Goal: Task Accomplishment & Management: Complete application form

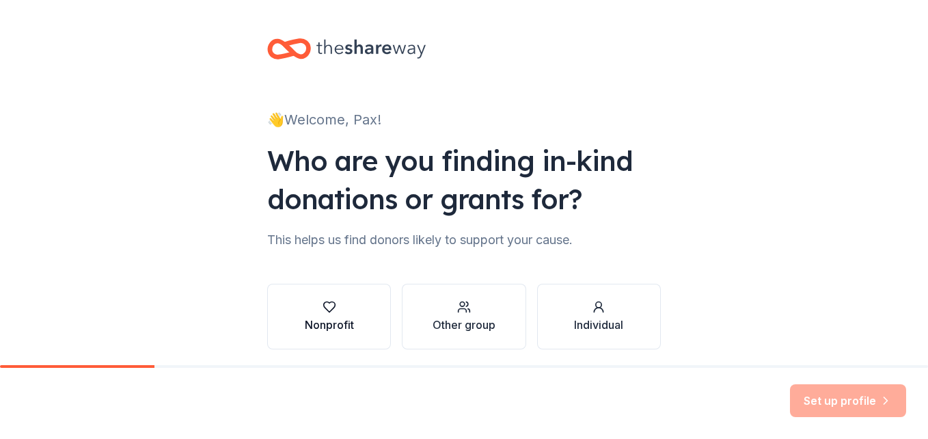
click at [373, 310] on button "Nonprofit" at bounding box center [329, 316] width 124 height 66
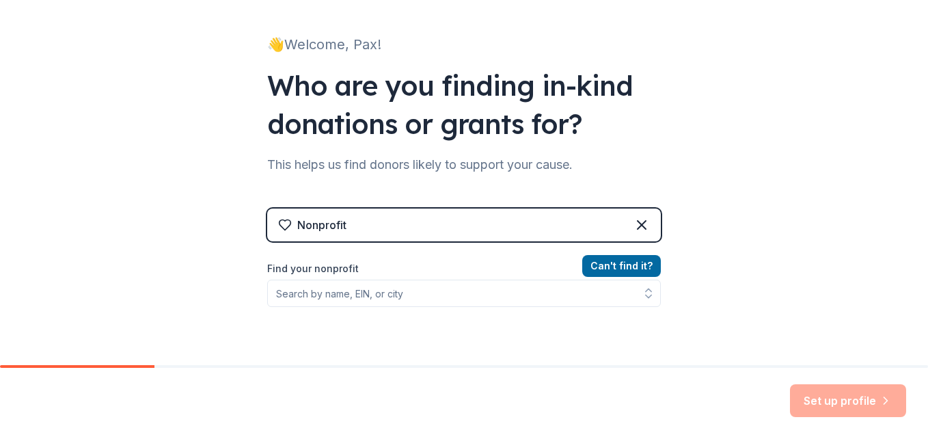
scroll to position [77, 0]
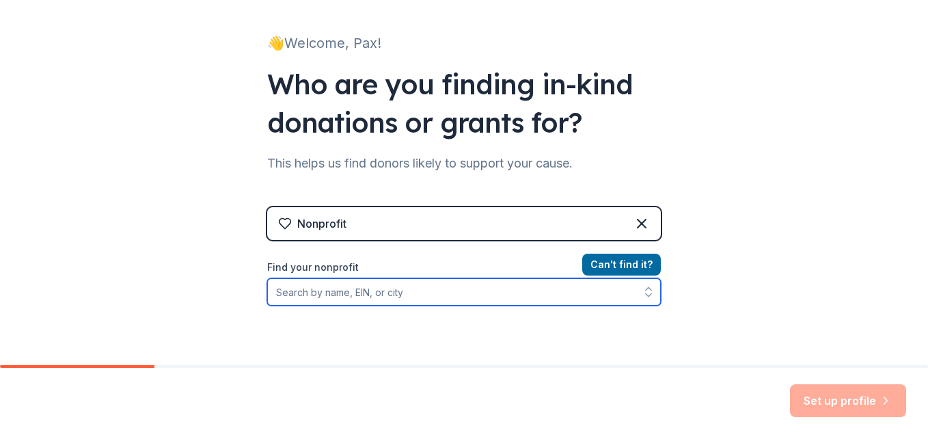
click at [443, 296] on input "Find your nonprofit" at bounding box center [463, 291] width 393 height 27
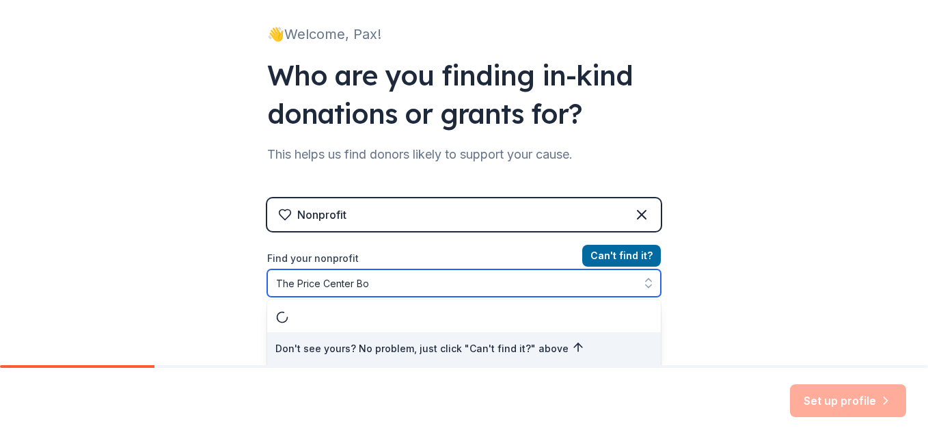
scroll to position [0, 0]
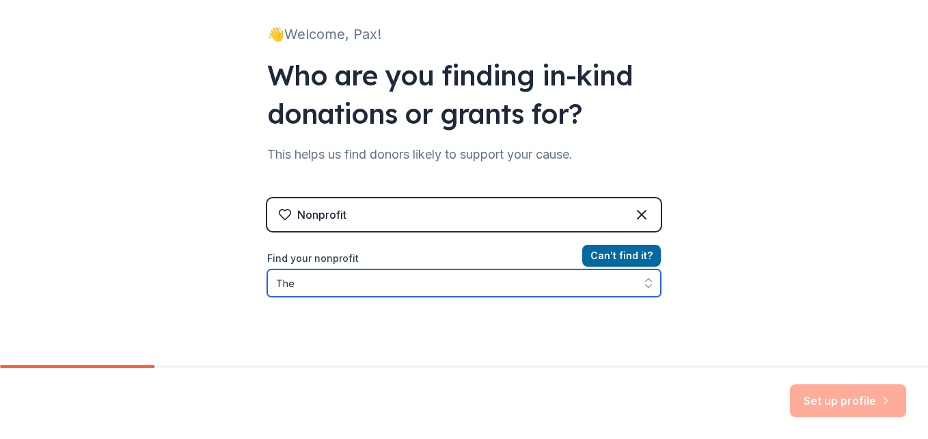
type input "Th"
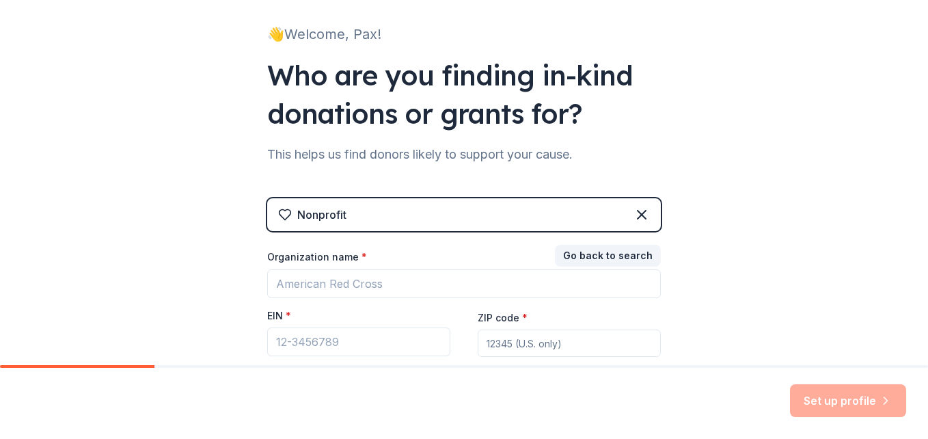
click at [529, 343] on input "ZIP code *" at bounding box center [569, 342] width 183 height 27
type input "02461"
click at [528, 352] on input "02461" at bounding box center [569, 342] width 183 height 27
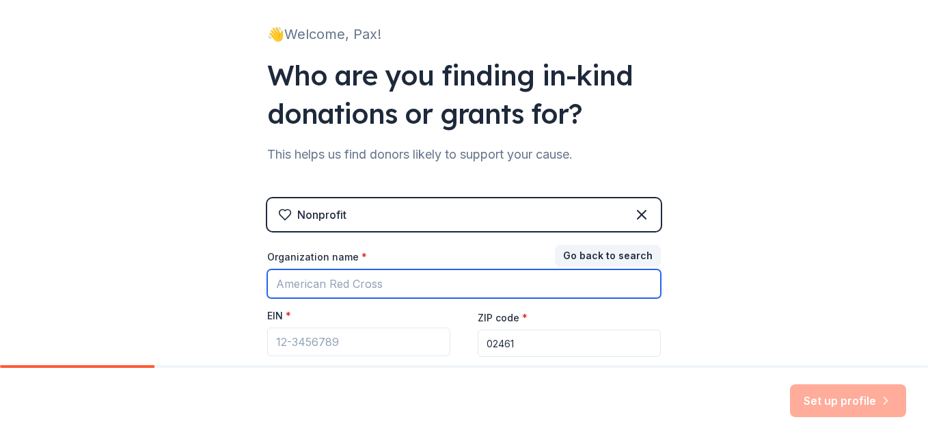
click at [401, 277] on input "Organization name *" at bounding box center [463, 283] width 393 height 29
type input "The Price Center"
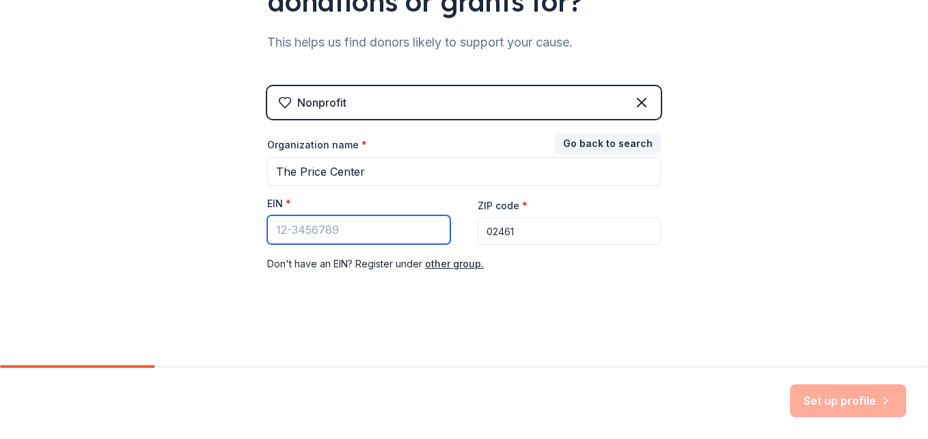
click at [348, 232] on input "EIN *" at bounding box center [358, 229] width 183 height 29
paste input "04-2625859"
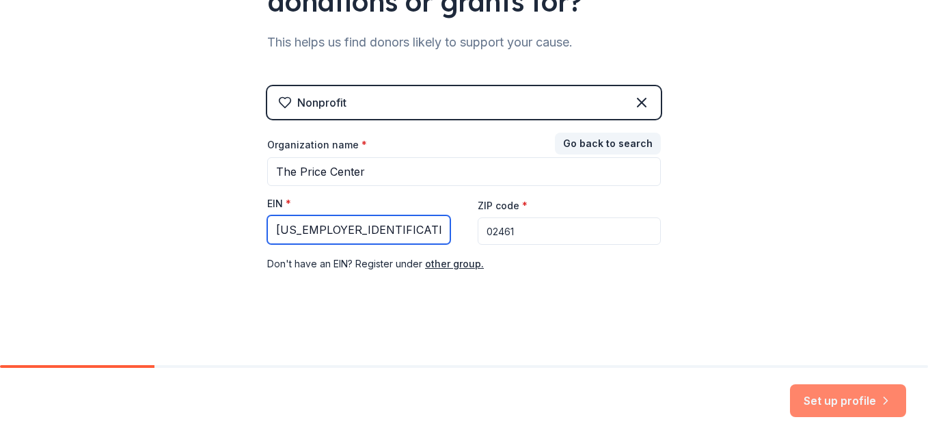
type input "04-2625859"
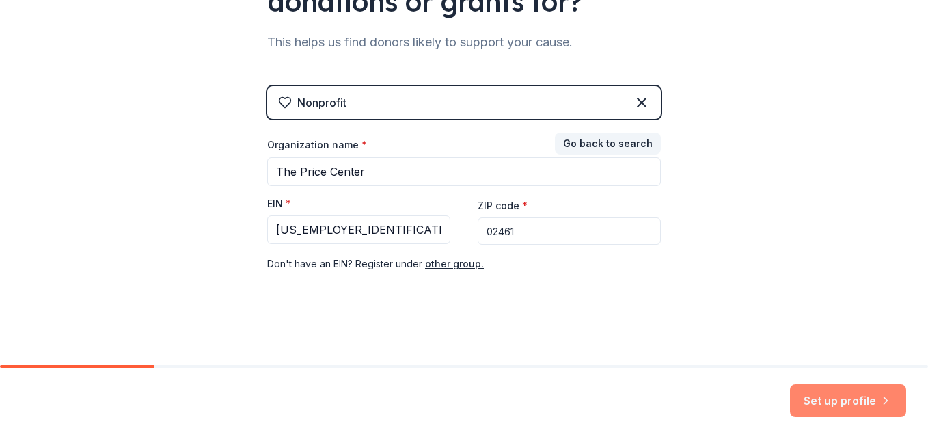
click at [850, 398] on button "Set up profile" at bounding box center [848, 400] width 116 height 33
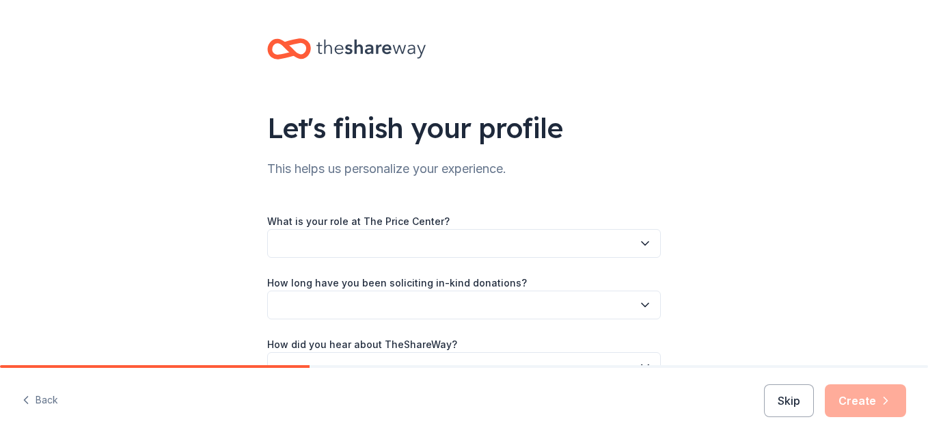
click at [566, 238] on button "button" at bounding box center [463, 243] width 393 height 29
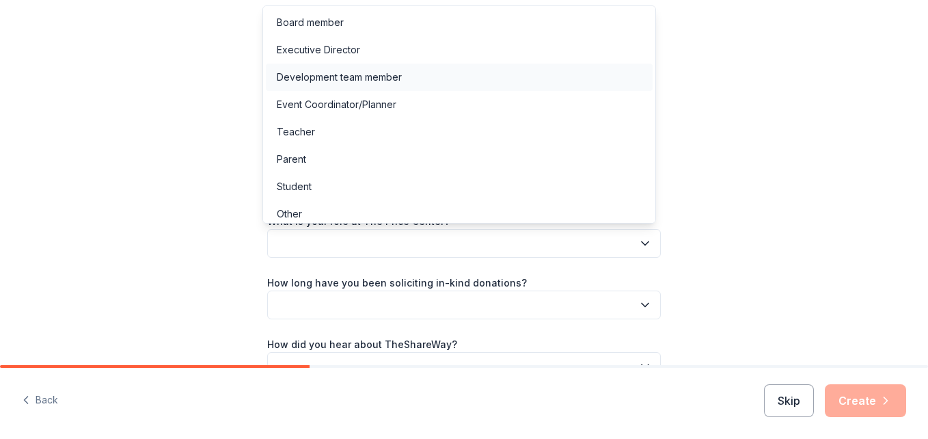
scroll to position [8, 0]
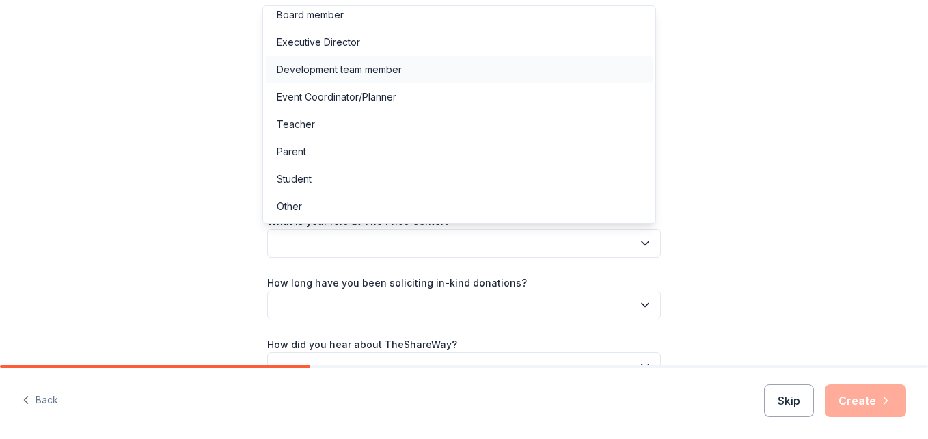
click at [409, 78] on div "Development team member" at bounding box center [459, 69] width 387 height 27
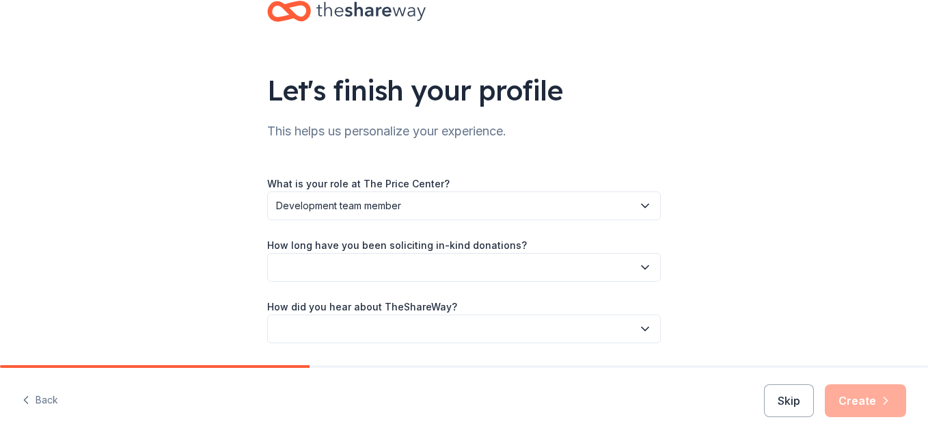
scroll to position [81, 0]
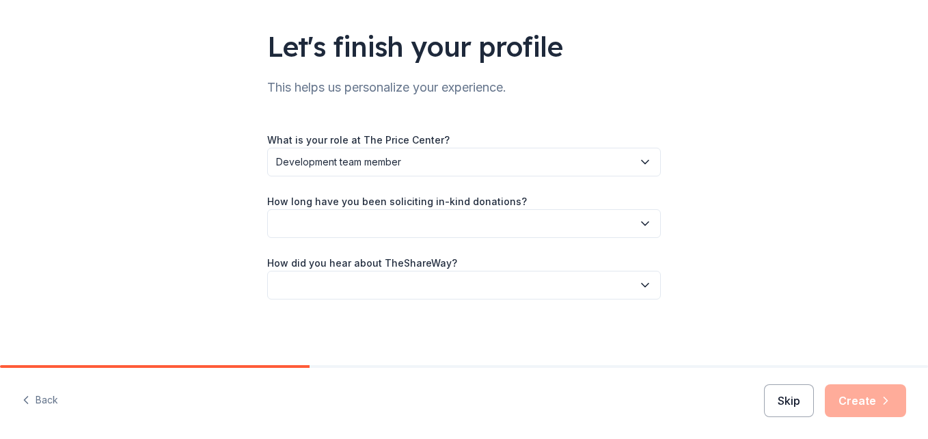
click at [807, 394] on button "Skip" at bounding box center [789, 400] width 50 height 33
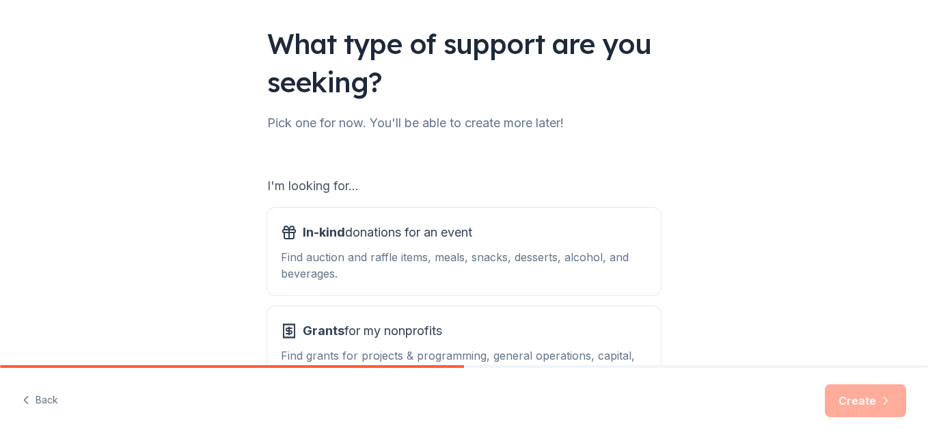
scroll to position [161, 0]
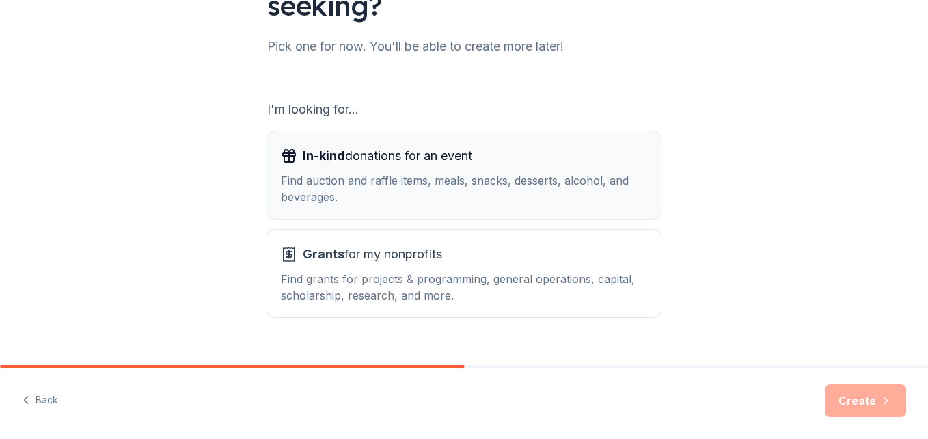
click at [427, 161] on span "In-kind donations for an event" at bounding box center [387, 156] width 169 height 22
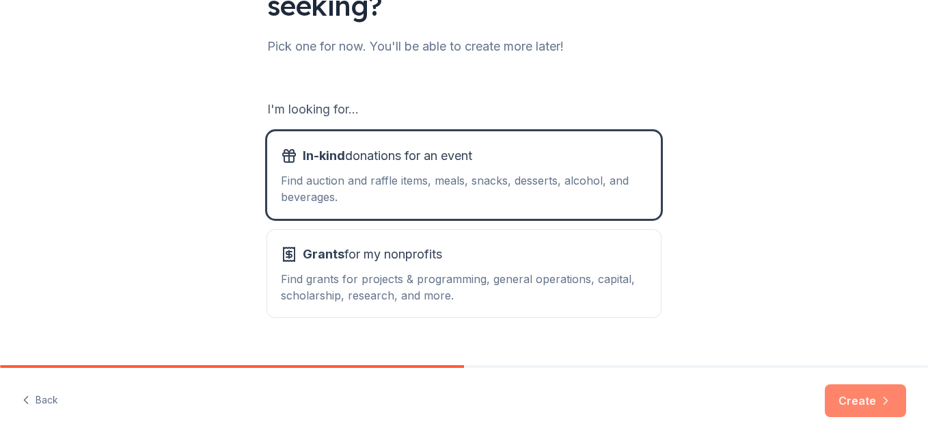
click at [863, 406] on button "Create" at bounding box center [865, 400] width 81 height 33
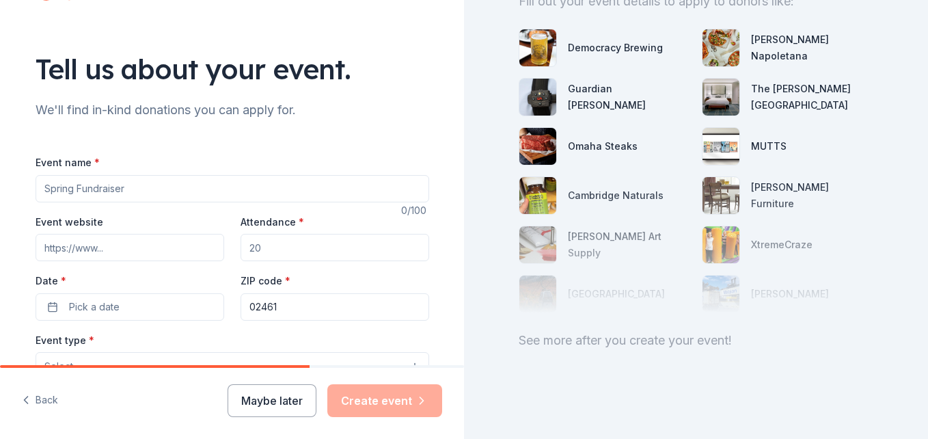
scroll to position [59, 0]
click at [153, 189] on input "Event name *" at bounding box center [232, 187] width 393 height 27
type input "Fall Festival"
click at [121, 246] on input "Event website" at bounding box center [130, 246] width 189 height 27
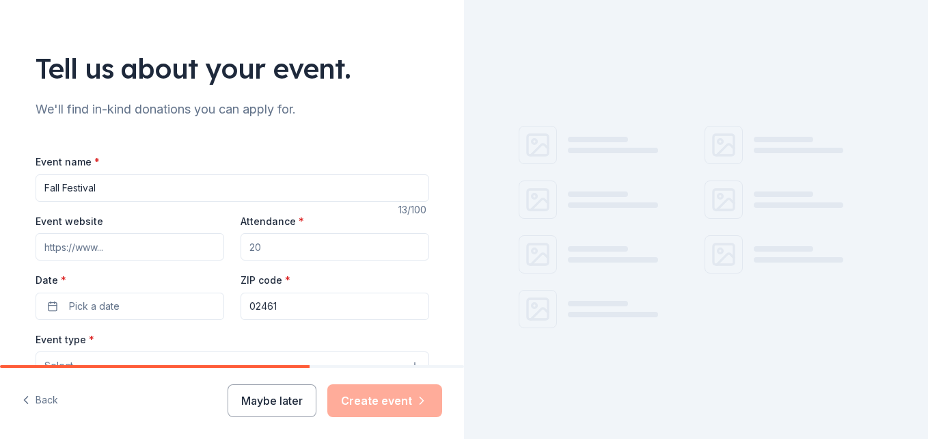
scroll to position [169, 0]
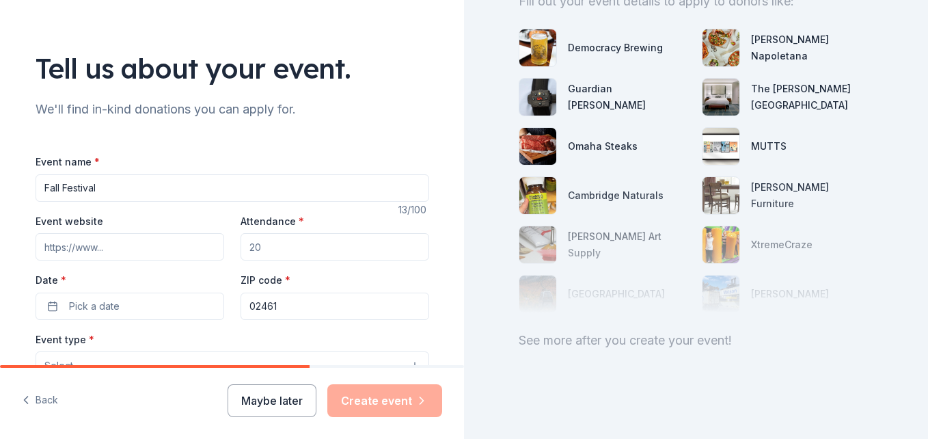
paste input "https://www.thepricecenter.org/events/the-price-centers-4th-annual-fall-festiva…"
type input "https://www.thepricecenter.org/events/the-price-centers-4th-annual-fall-festiva…"
click at [179, 361] on button "Select" at bounding box center [232, 365] width 393 height 29
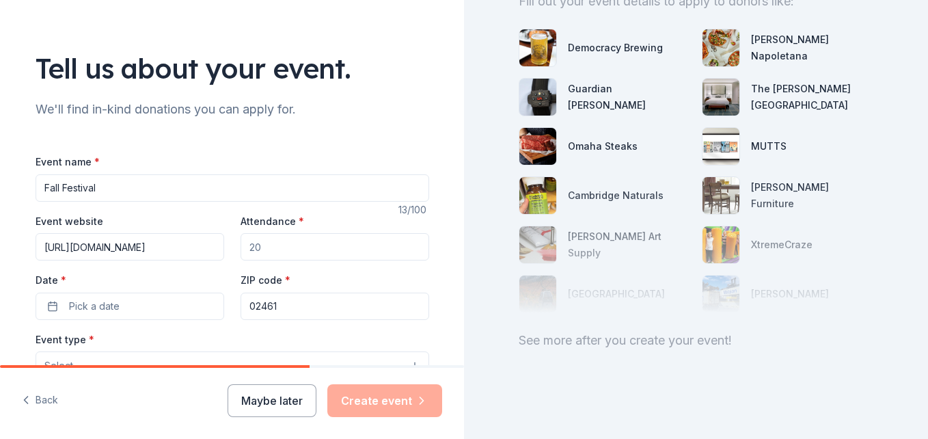
scroll to position [74, 0]
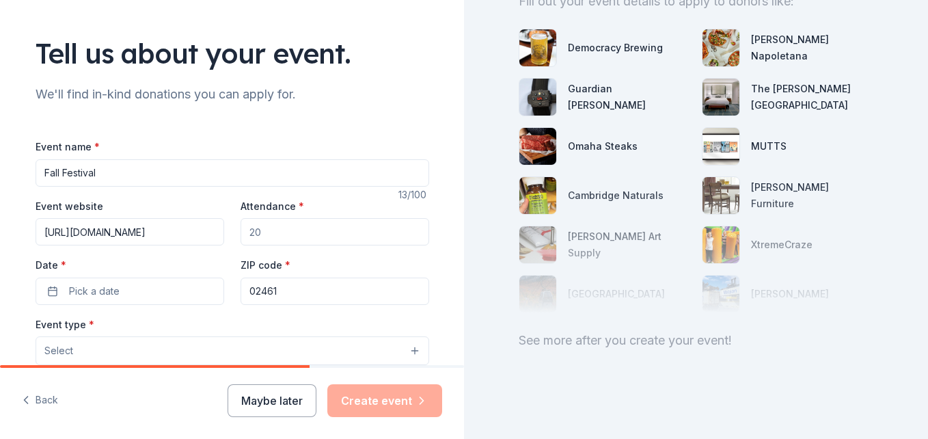
click at [304, 245] on input "Attendance *" at bounding box center [334, 231] width 189 height 27
type input "50"
click at [178, 282] on button "Pick a date" at bounding box center [130, 290] width 189 height 27
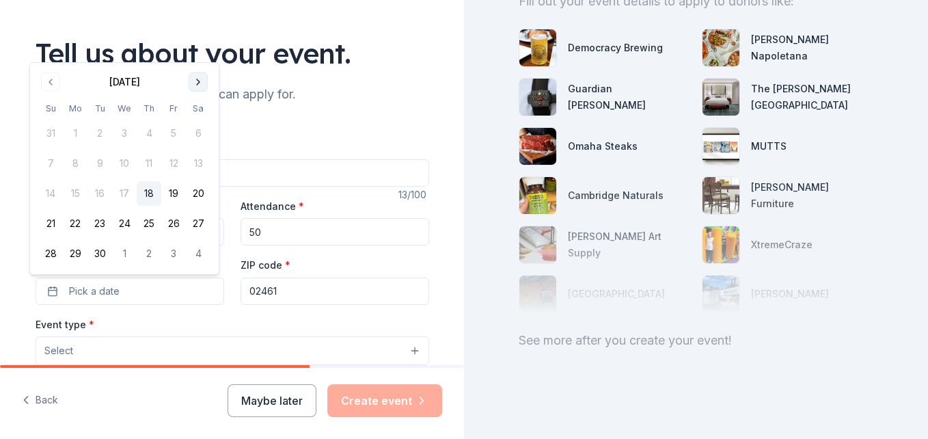
click at [197, 84] on button "Go to next month" at bounding box center [198, 81] width 19 height 19
click at [203, 132] on button "4" at bounding box center [198, 133] width 25 height 25
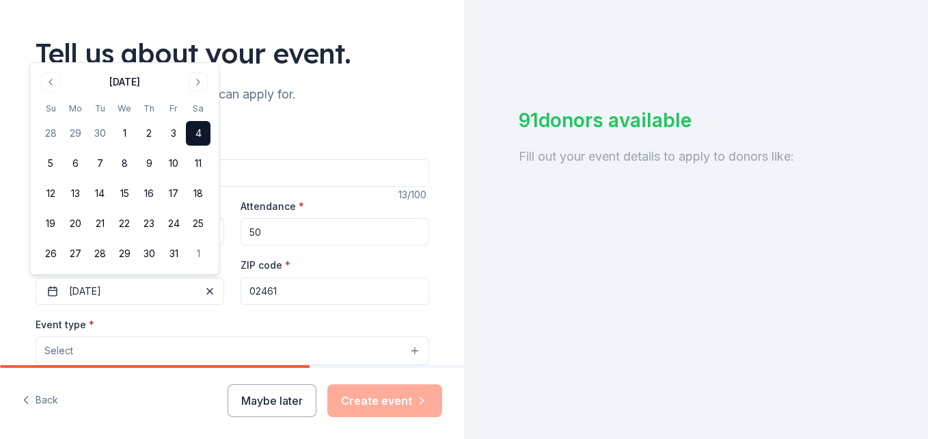
scroll to position [169, 0]
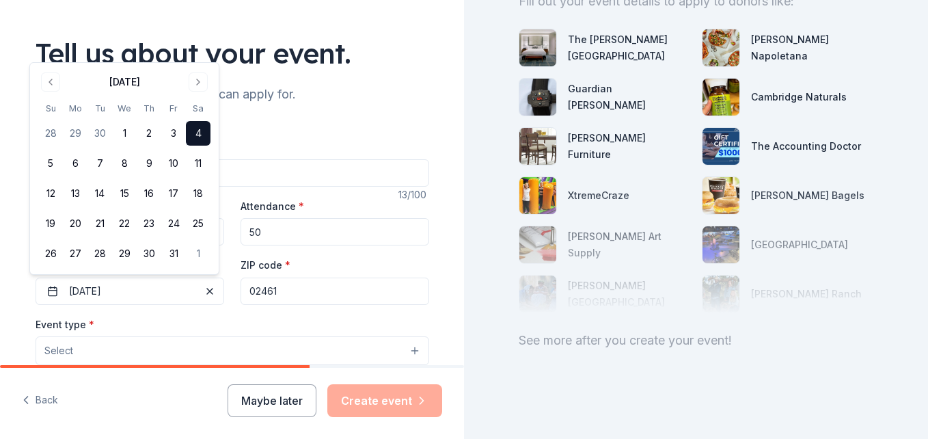
click at [223, 333] on div "Event type * Select" at bounding box center [232, 341] width 393 height 50
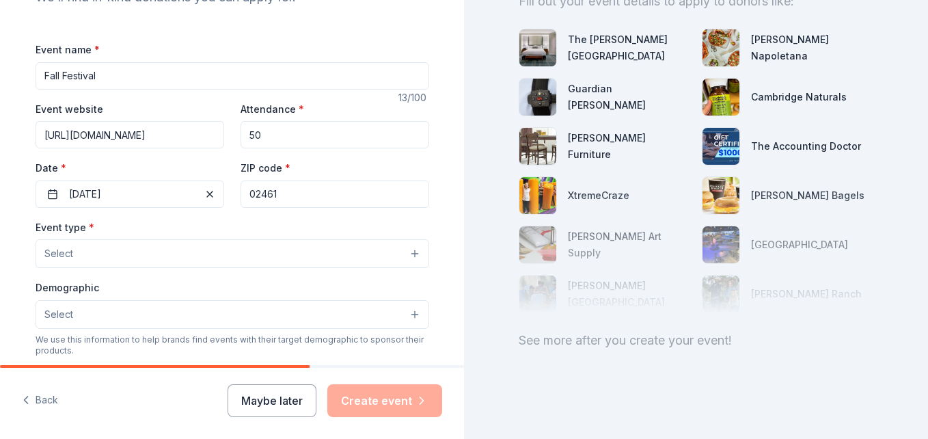
scroll to position [172, 0]
click at [321, 206] on input "02461" at bounding box center [334, 193] width 189 height 27
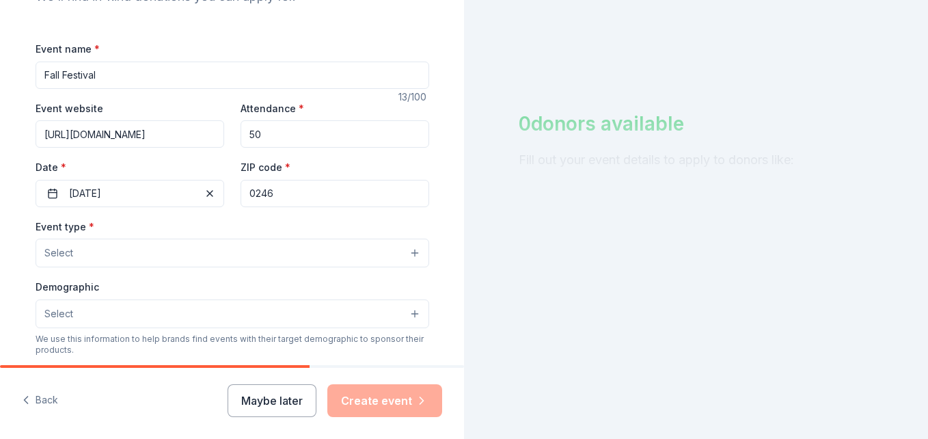
scroll to position [0, 0]
type input "02461"
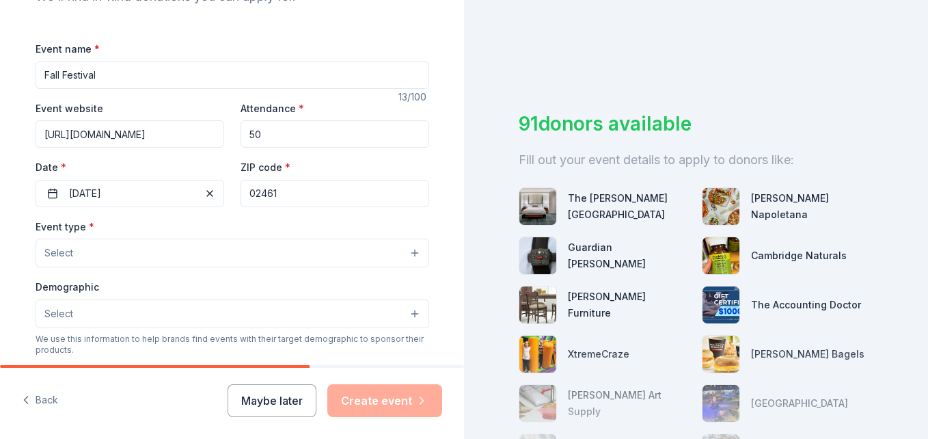
type input "27 Christina Street"
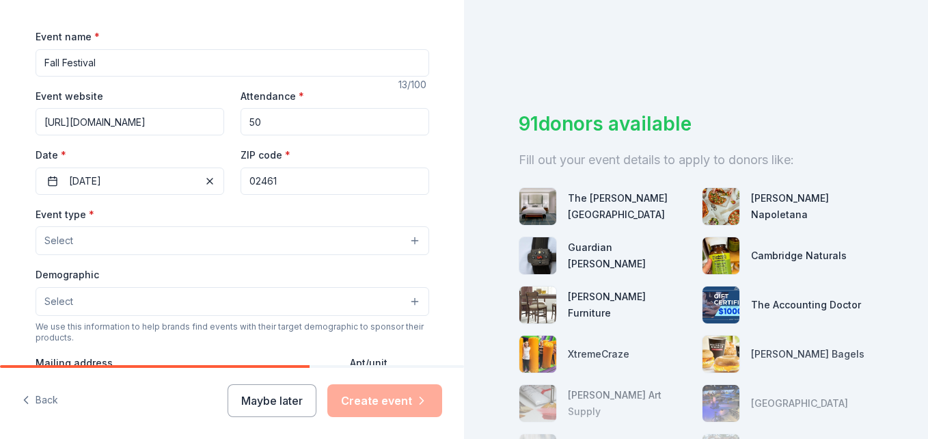
click at [208, 247] on button "Select" at bounding box center [232, 240] width 393 height 29
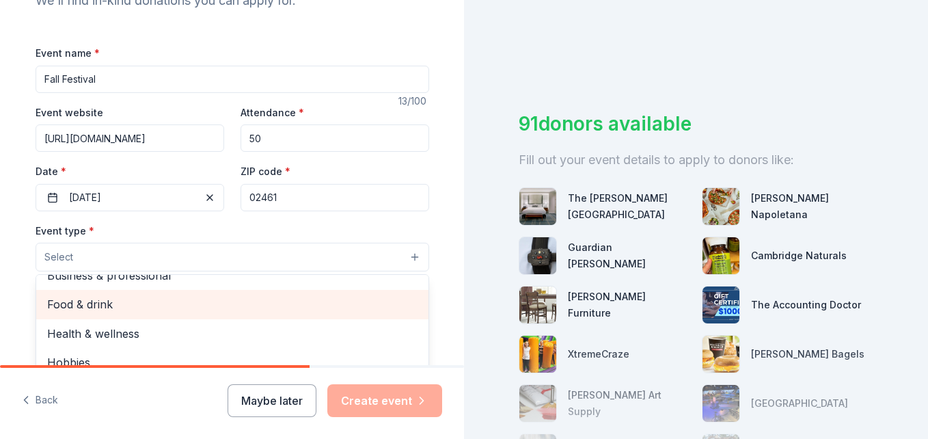
scroll to position [0, 0]
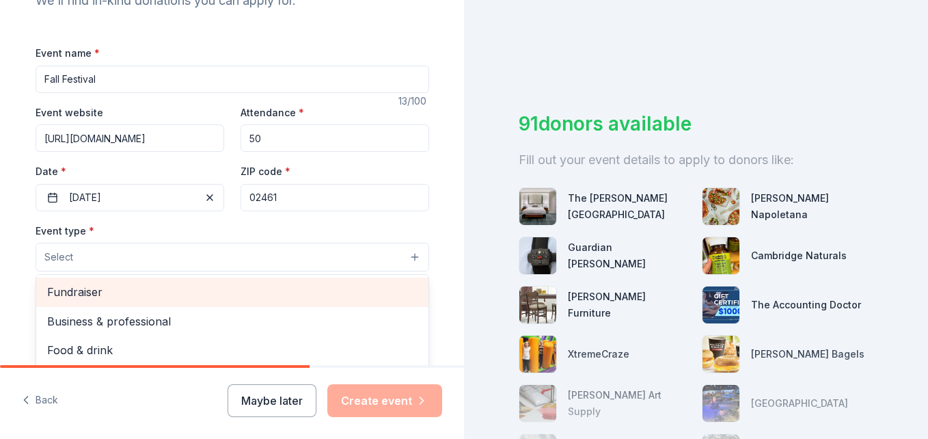
click at [126, 295] on span "Fundraiser" at bounding box center [232, 292] width 370 height 18
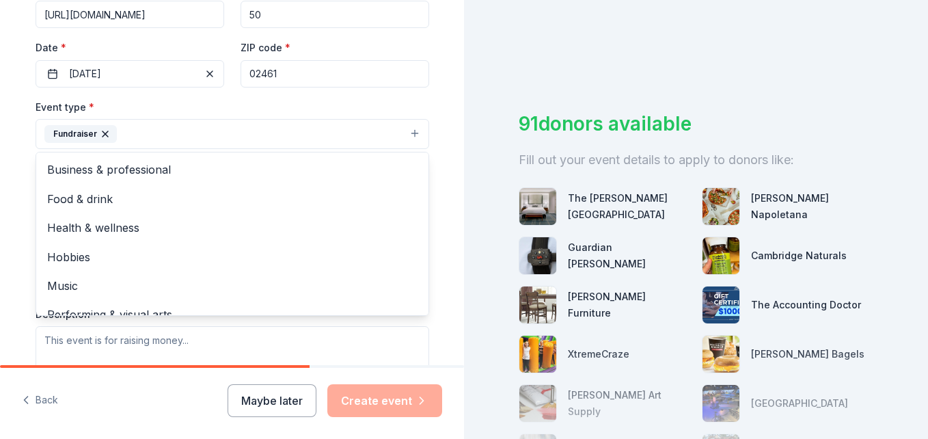
scroll to position [309, 0]
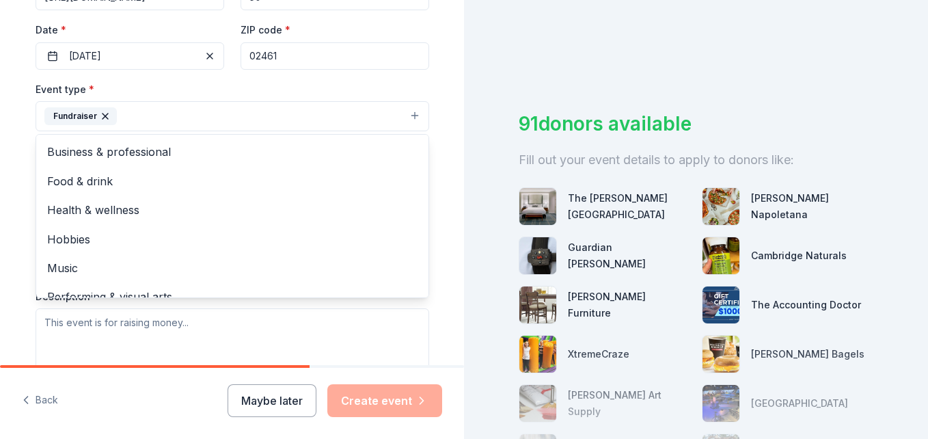
click at [404, 89] on div "Event type * Fundraiser Business & professional Food & drink Health & wellness …" at bounding box center [232, 106] width 393 height 51
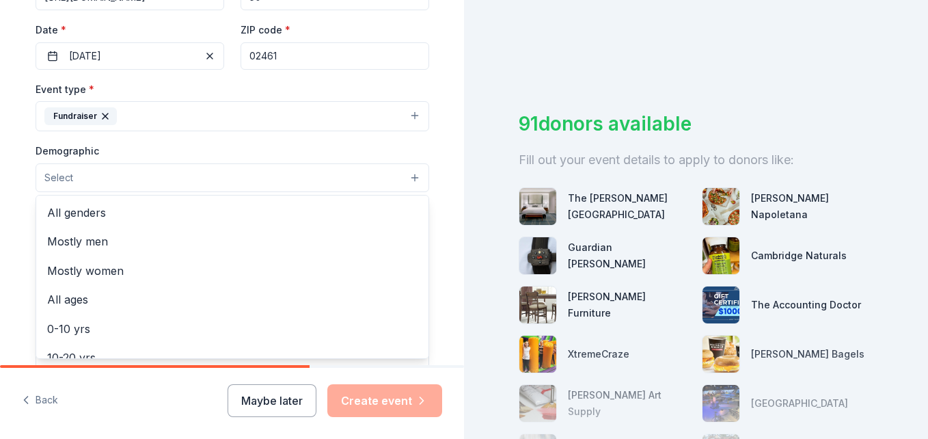
click at [231, 179] on button "Select" at bounding box center [232, 177] width 393 height 29
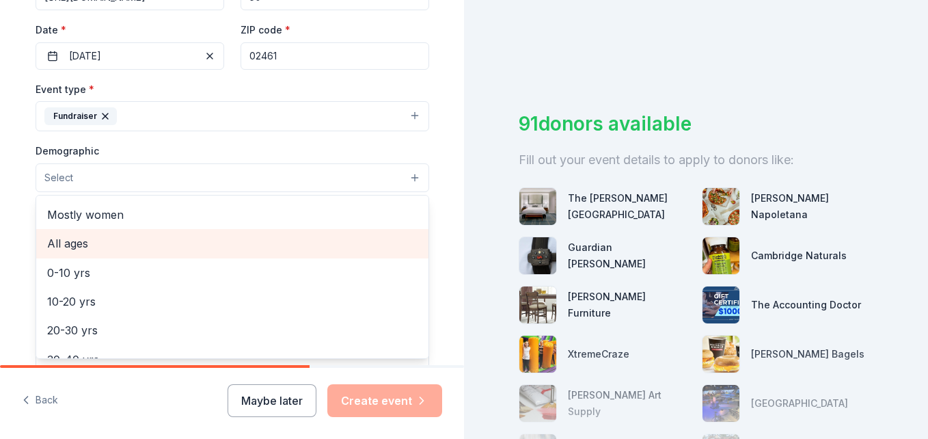
scroll to position [0, 0]
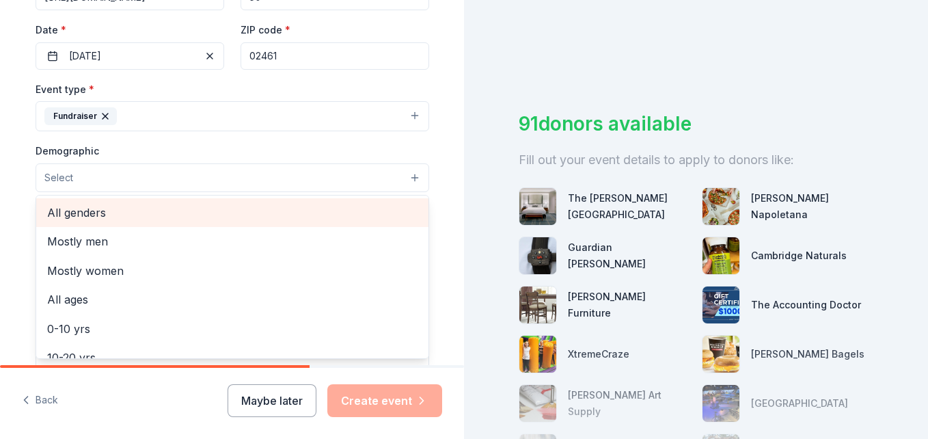
click at [135, 212] on span "All genders" at bounding box center [232, 213] width 370 height 18
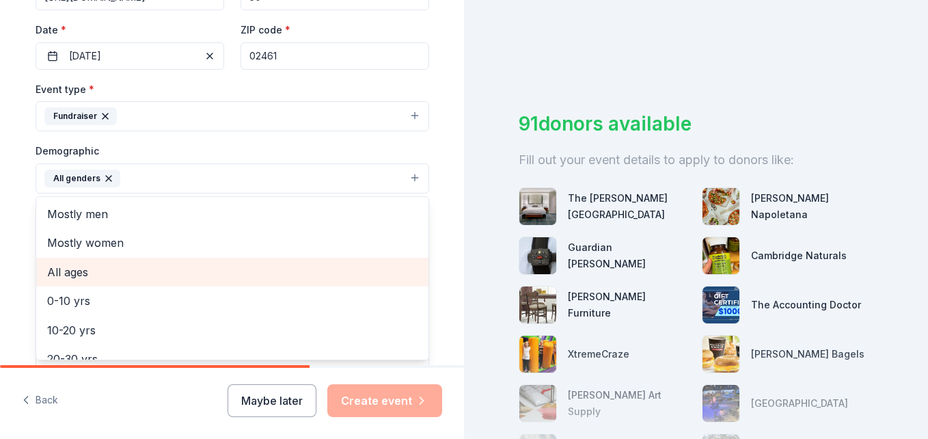
click at [109, 273] on span "All ages" at bounding box center [232, 272] width 370 height 18
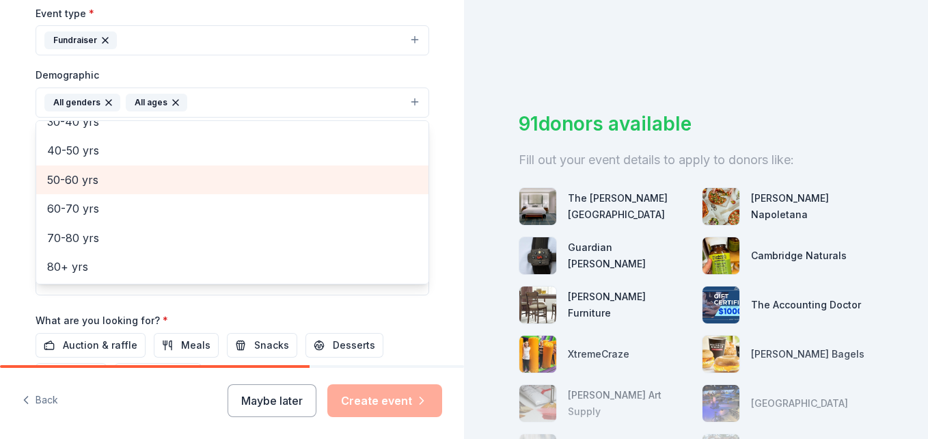
scroll to position [387, 0]
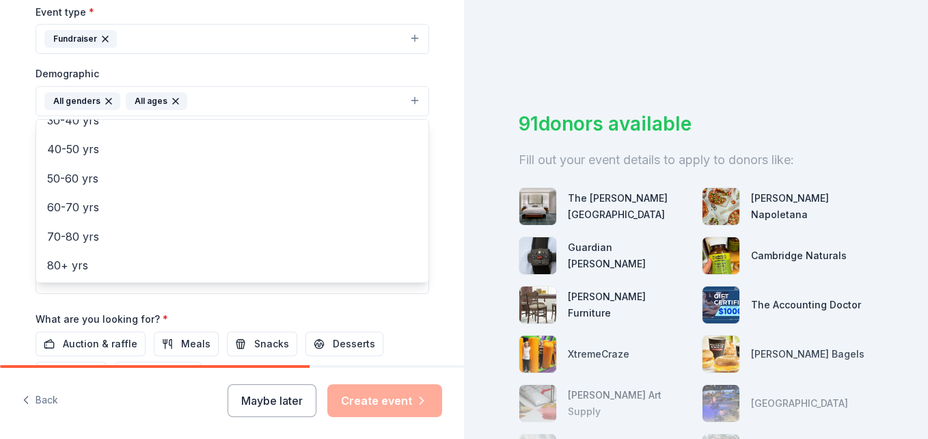
click at [503, 83] on div "Tell us about your event. We'll find in-kind donations you can apply for. Event…" at bounding box center [464, 219] width 928 height 439
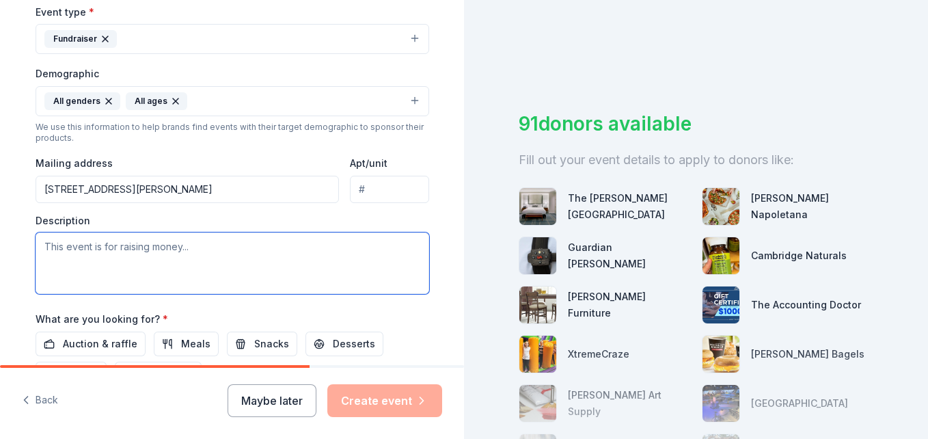
click at [253, 263] on textarea at bounding box center [232, 262] width 393 height 61
paste textarea "Every year, The Price Center hosts the Fall Festival as a way to showcase our p…"
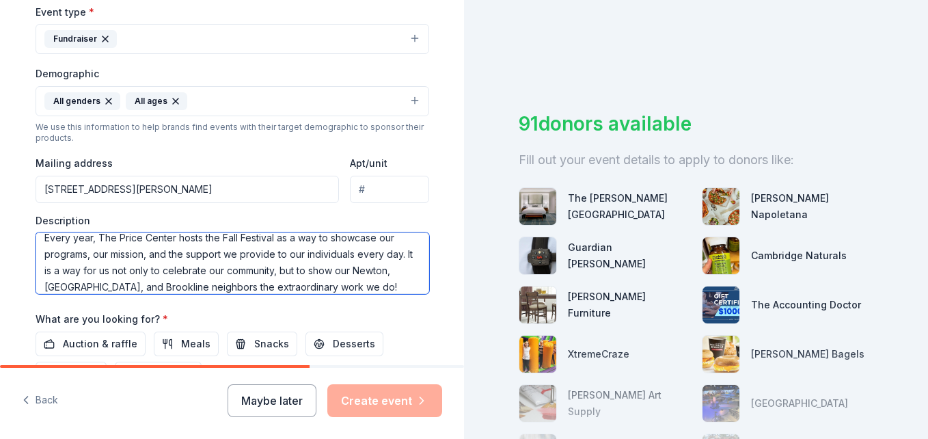
scroll to position [16, 0]
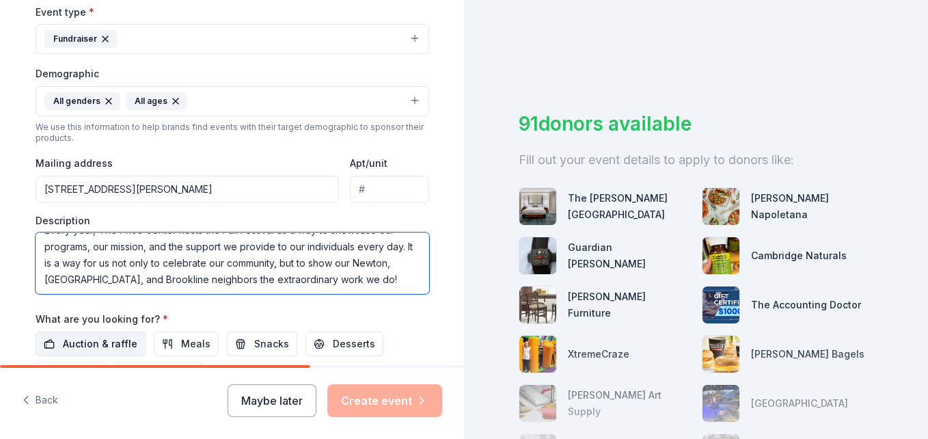
type textarea "Every year, The Price Center hosts the Fall Festival as a way to showcase our p…"
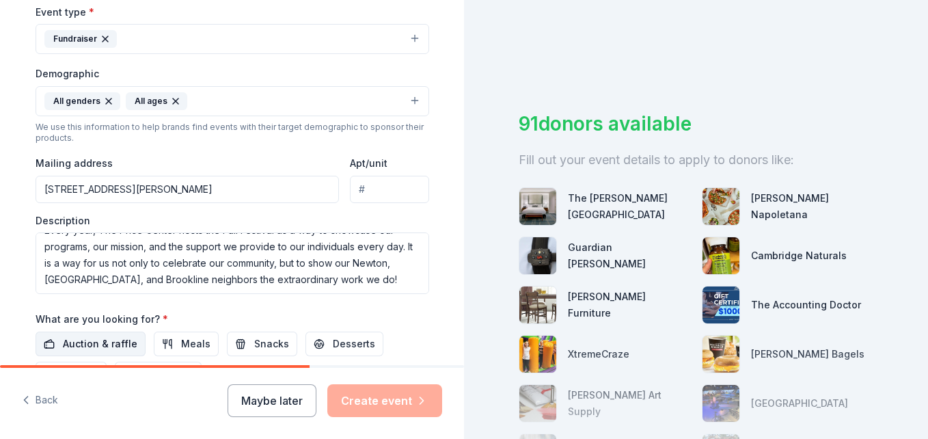
click at [93, 340] on span "Auction & raffle" at bounding box center [100, 343] width 74 height 16
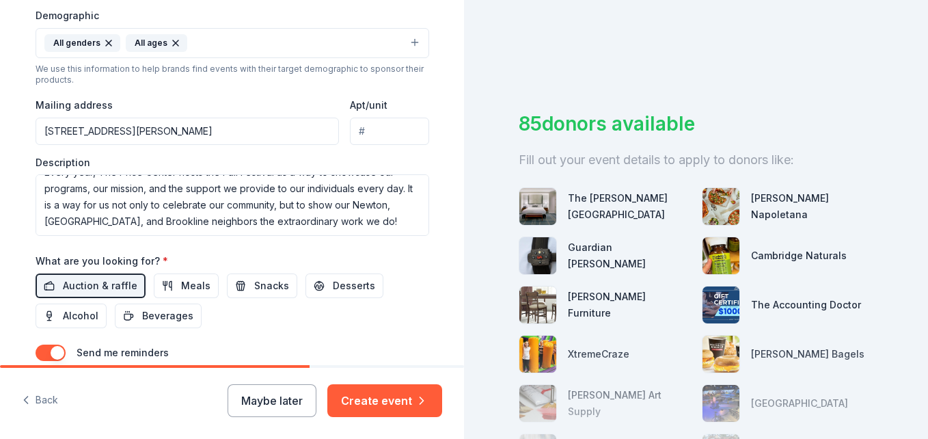
scroll to position [547, 0]
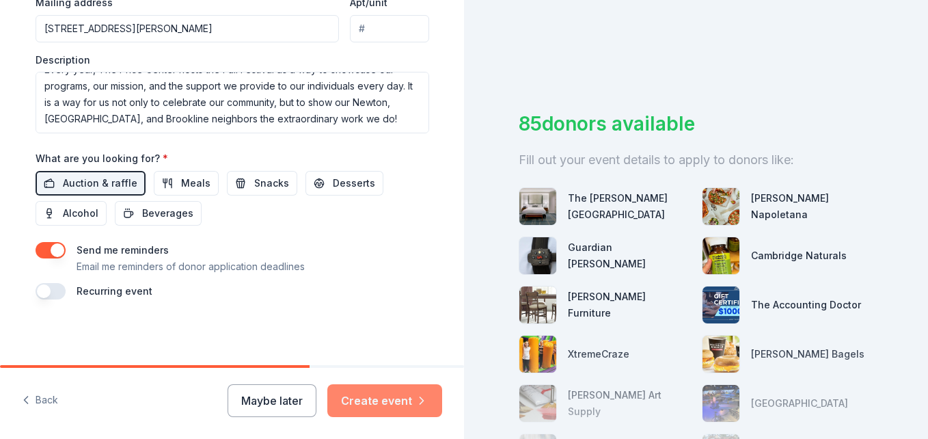
click at [412, 411] on button "Create event" at bounding box center [384, 400] width 115 height 33
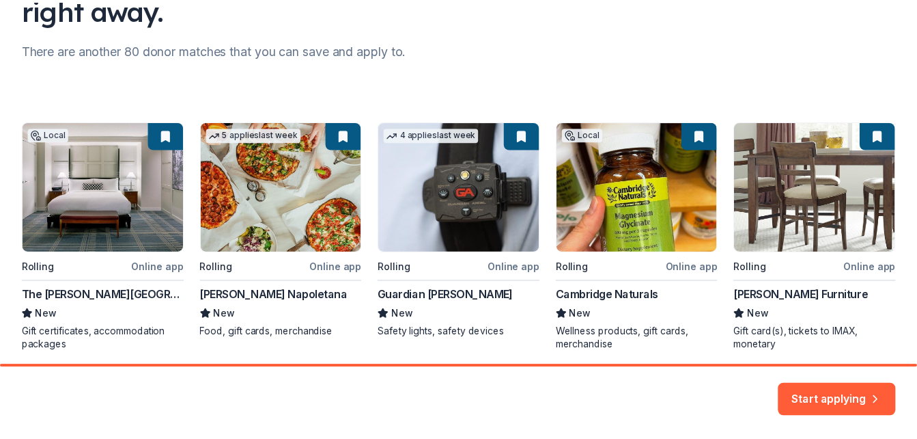
scroll to position [181, 0]
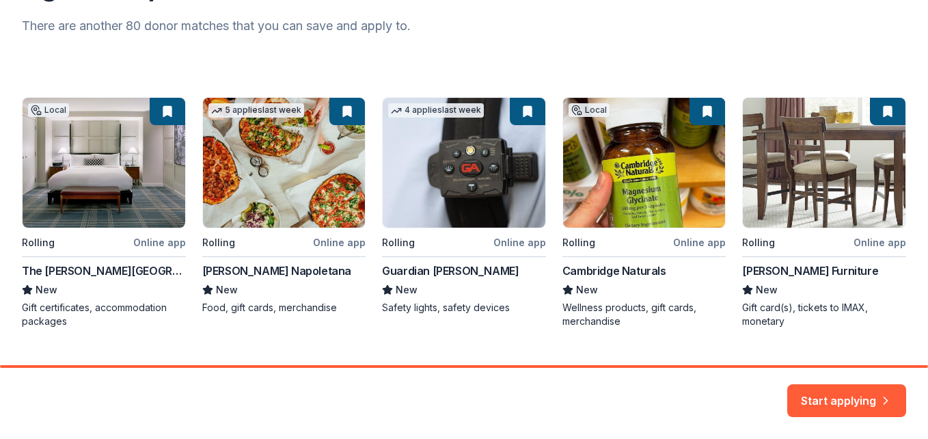
click at [654, 217] on div "Local Rolling Online app The Charles Hotel New Gift certificates, accommodation…" at bounding box center [464, 212] width 884 height 231
click at [850, 399] on button "Start applying" at bounding box center [846, 395] width 119 height 33
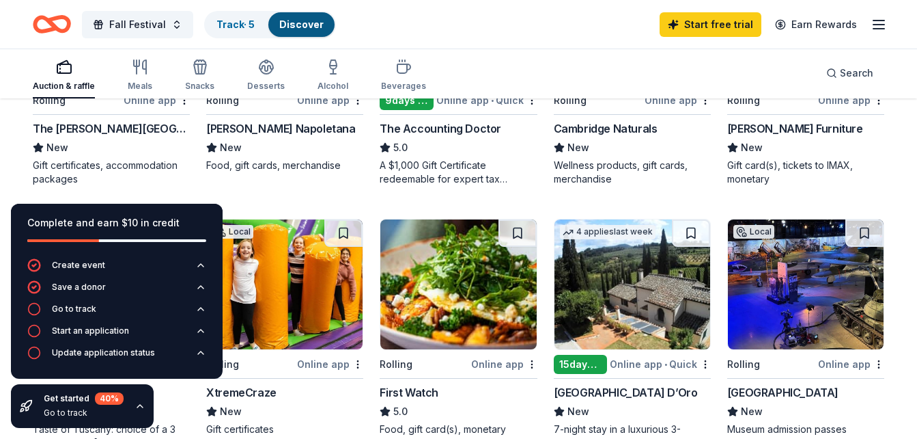
scroll to position [136, 0]
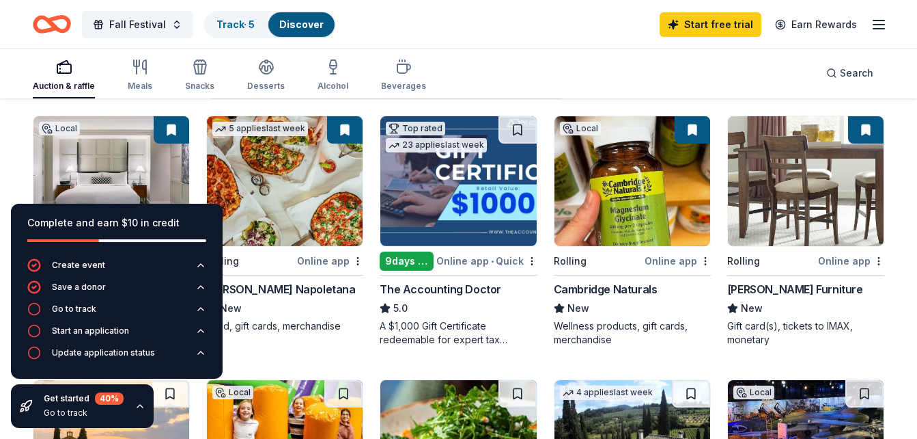
click at [585, 292] on div "Cambridge Naturals" at bounding box center [606, 289] width 104 height 16
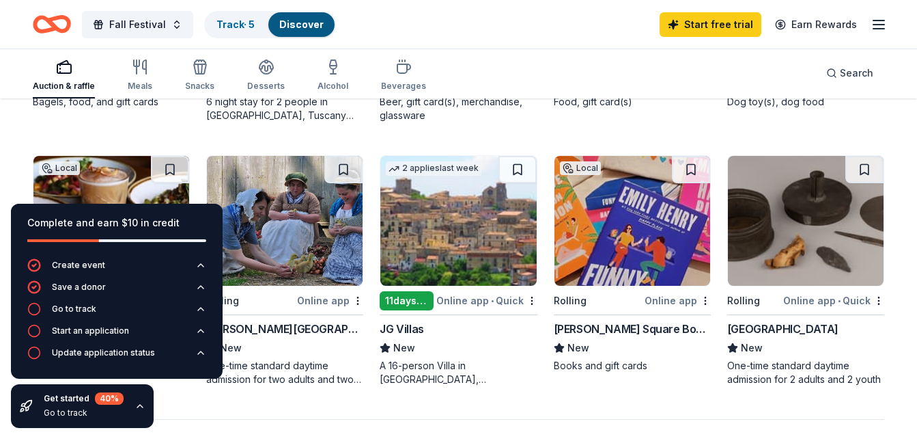
scroll to position [888, 0]
click at [618, 331] on div "Porter Square Books" at bounding box center [632, 328] width 157 height 16
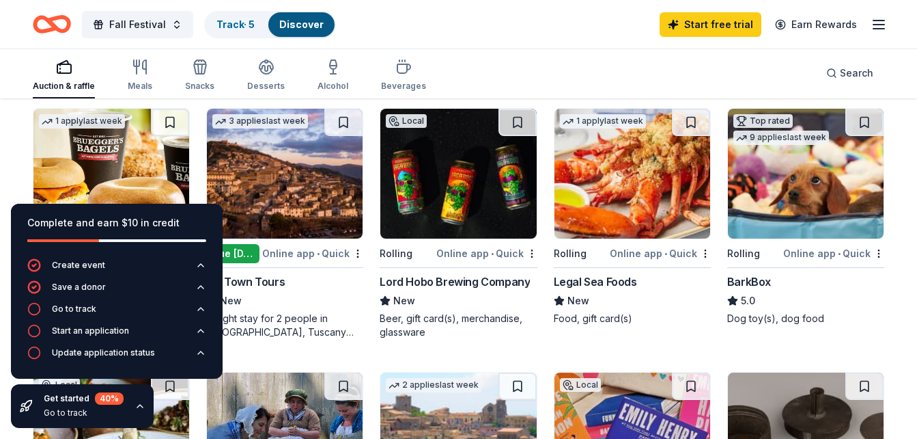
scroll to position [678, 0]
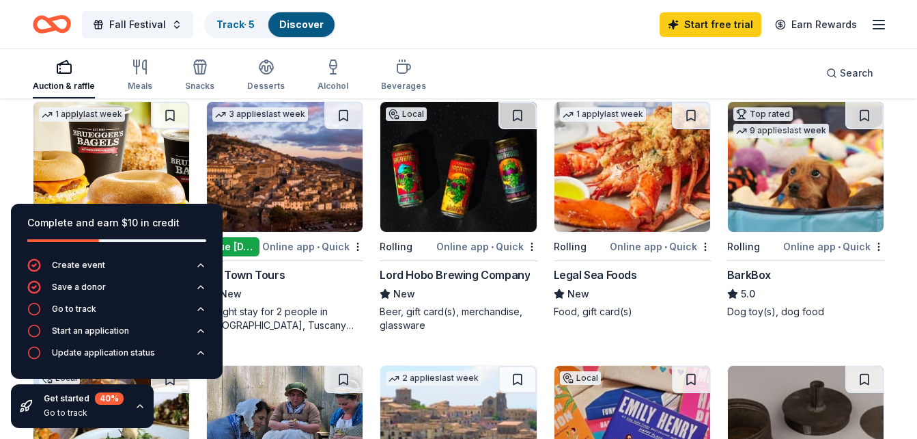
click at [472, 284] on div "Lord Hobo Brewing Company New Beer, gift card(s), merchandise, glassware" at bounding box center [458, 299] width 157 height 66
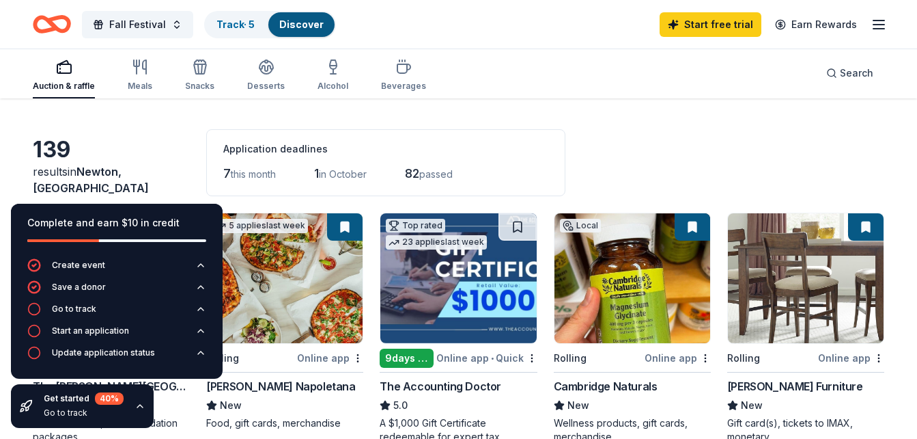
scroll to position [40, 0]
click at [139, 400] on icon "button" at bounding box center [140, 405] width 11 height 11
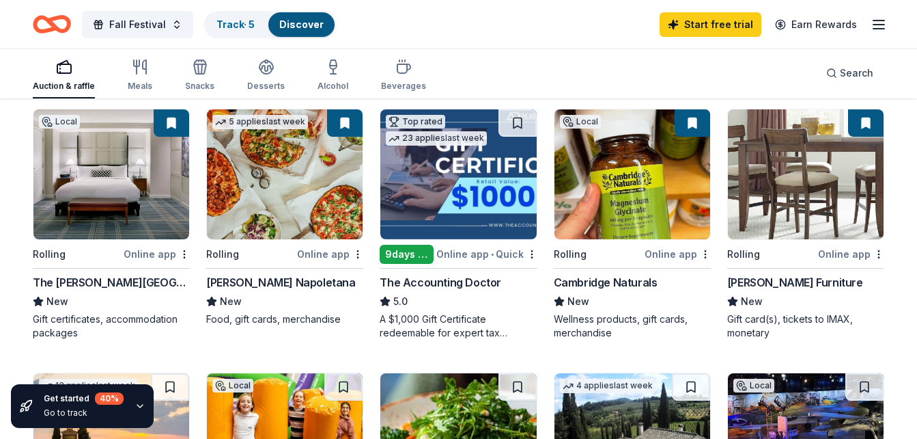
scroll to position [190, 0]
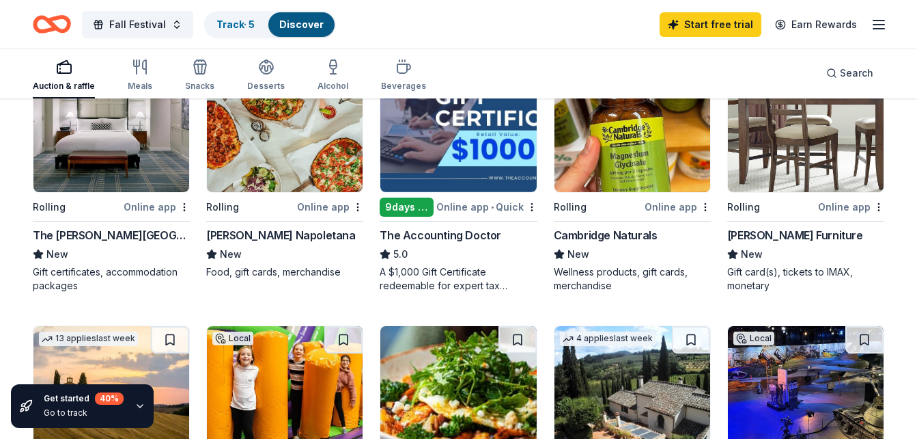
click at [80, 231] on div "The Charles Hotel" at bounding box center [111, 235] width 157 height 16
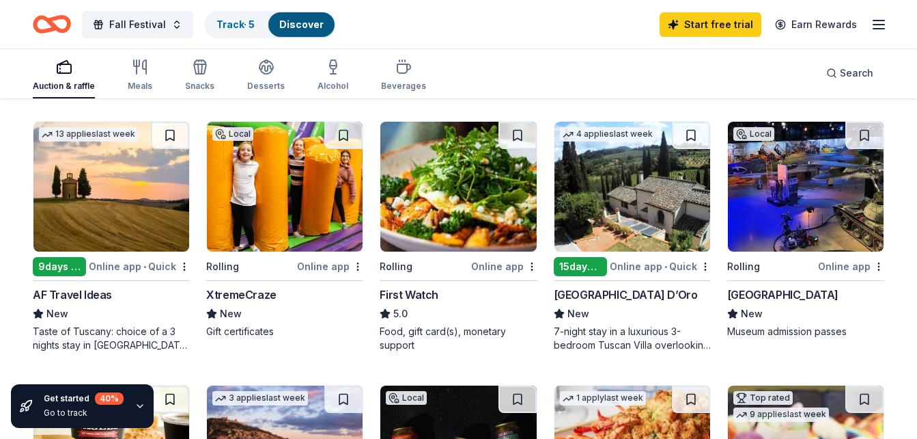
scroll to position [395, 0]
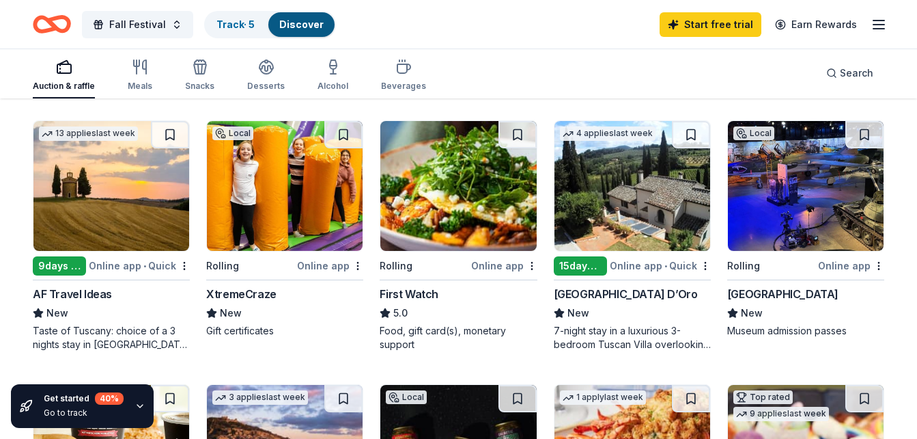
click at [419, 292] on div "First Watch" at bounding box center [409, 294] width 59 height 16
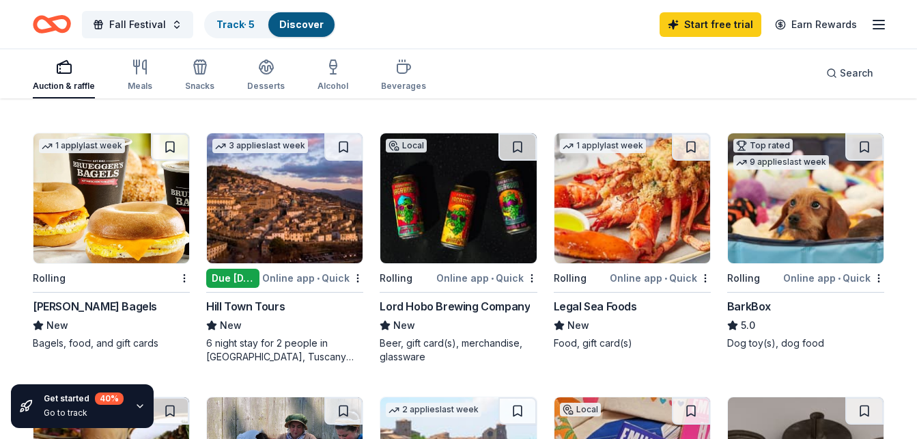
scroll to position [650, 0]
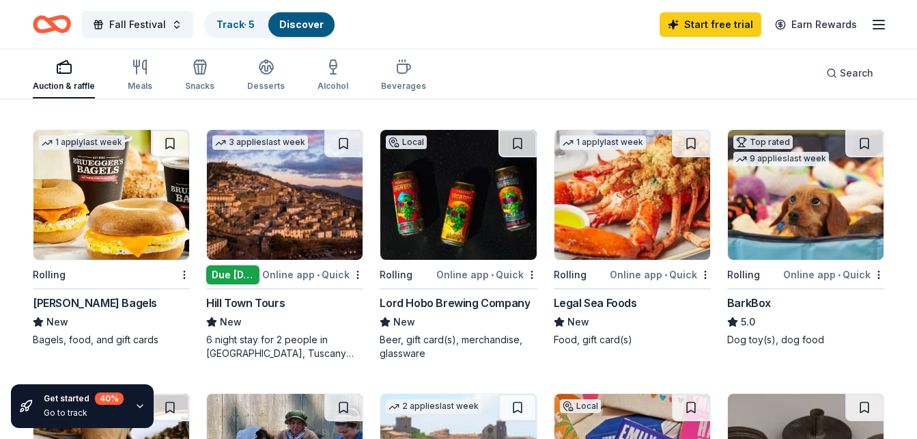
click at [609, 308] on div "Legal Sea Foods" at bounding box center [595, 302] width 83 height 16
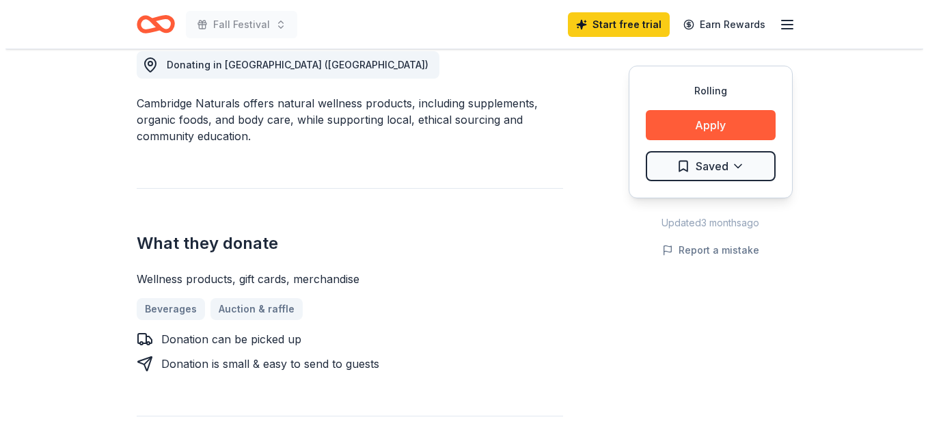
scroll to position [398, 0]
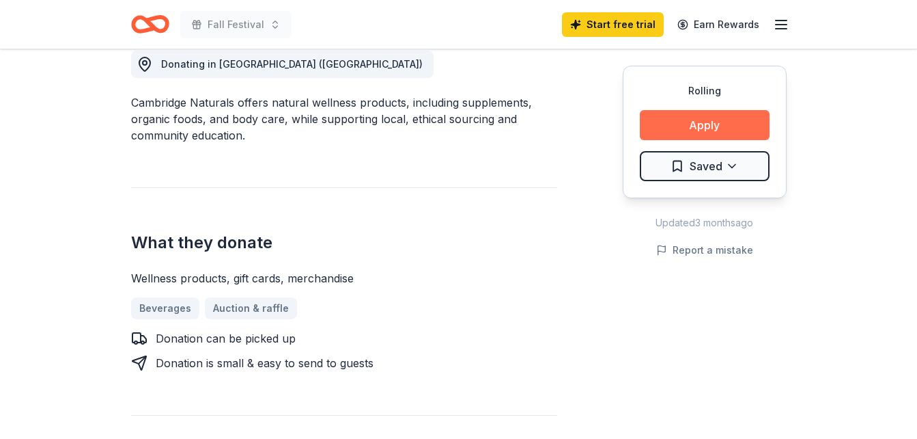
click at [695, 117] on button "Apply" at bounding box center [705, 125] width 130 height 30
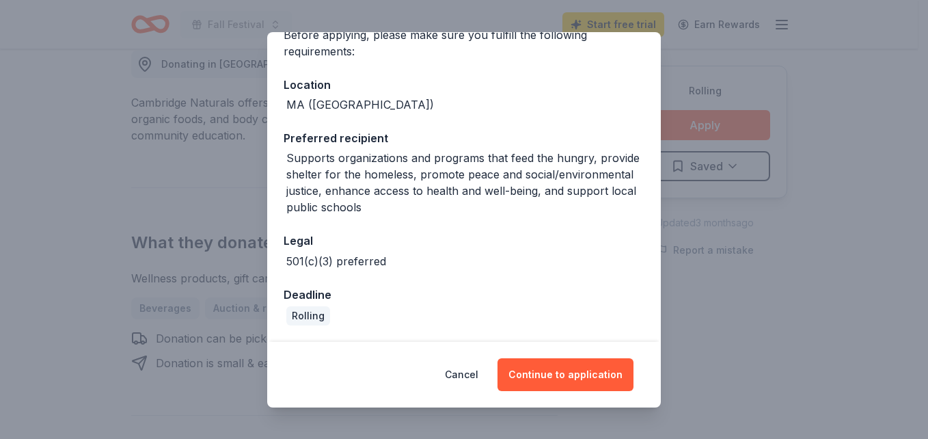
scroll to position [0, 0]
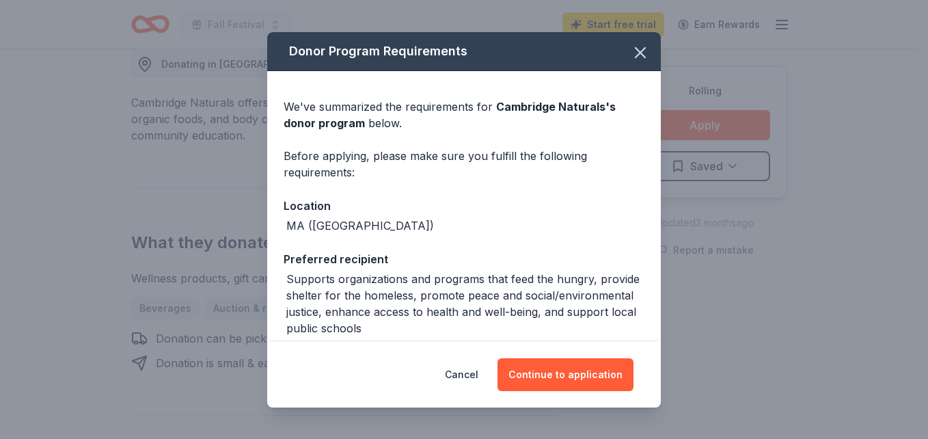
click at [577, 394] on div "Cancel Continue to application" at bounding box center [463, 375] width 393 height 66
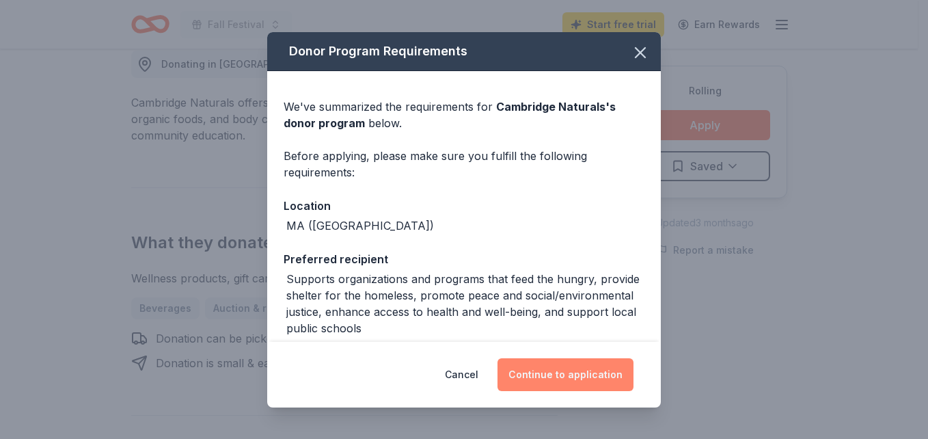
click at [562, 380] on button "Continue to application" at bounding box center [565, 374] width 136 height 33
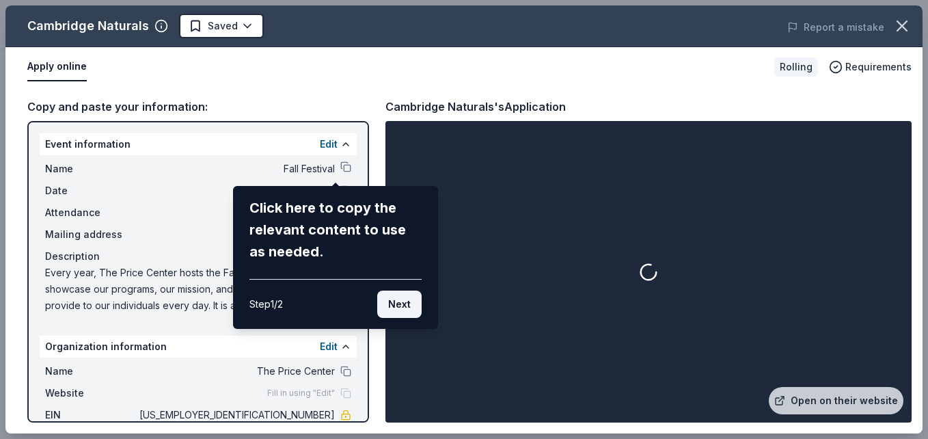
click at [393, 307] on button "Next" at bounding box center [399, 303] width 44 height 27
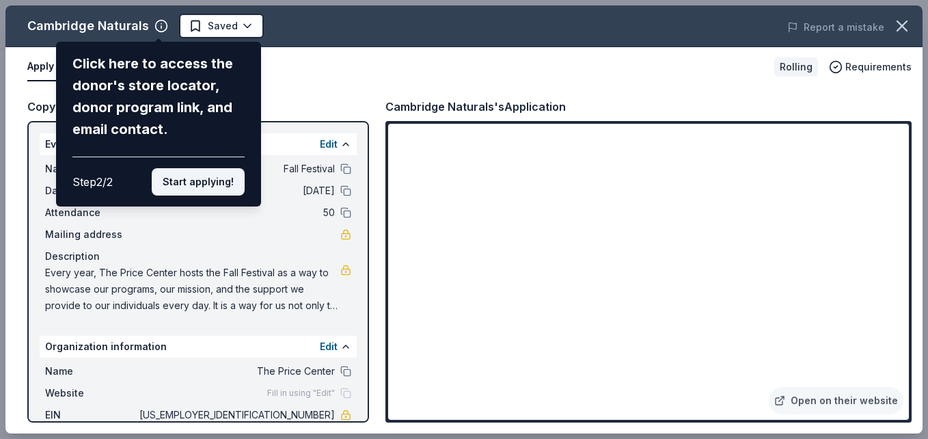
click at [221, 184] on button "Start applying!" at bounding box center [198, 181] width 93 height 27
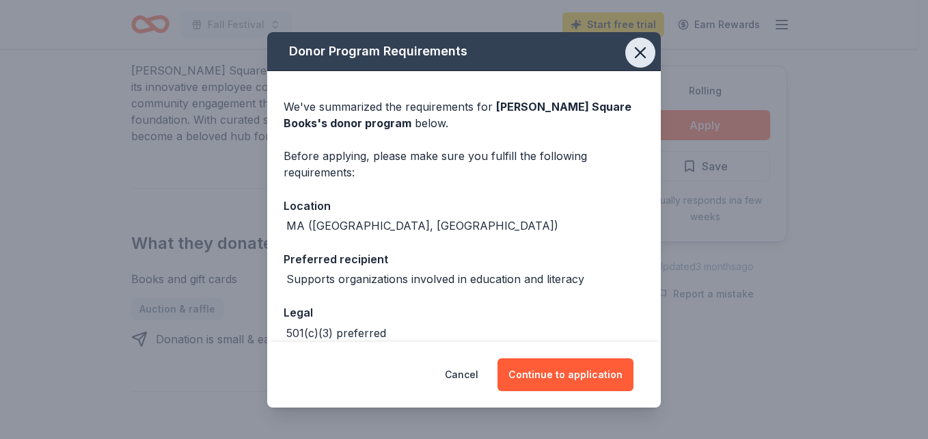
click at [631, 55] on icon "button" at bounding box center [640, 52] width 19 height 19
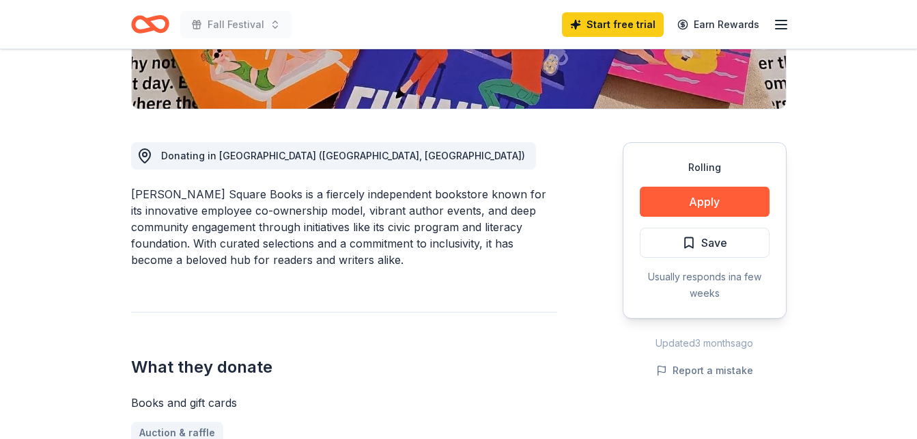
scroll to position [301, 0]
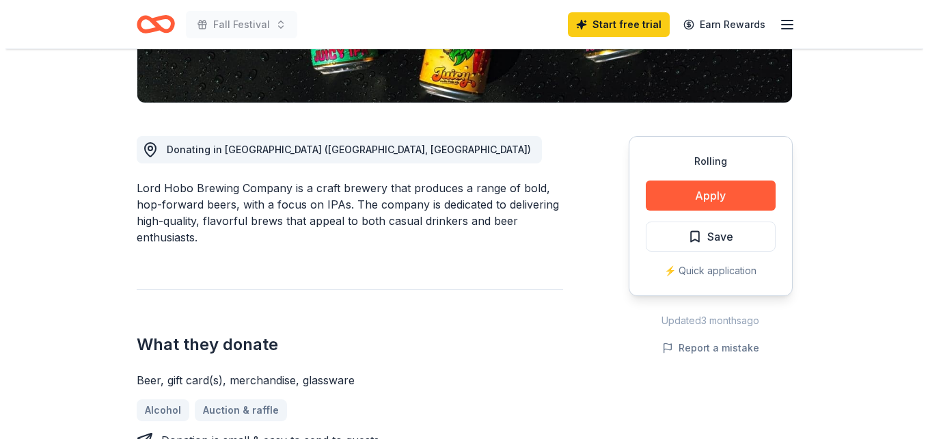
scroll to position [313, 0]
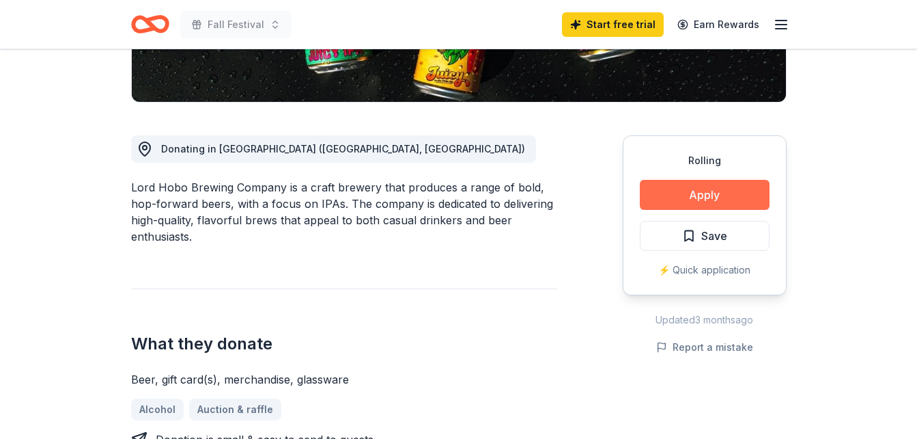
click at [712, 195] on button "Apply" at bounding box center [705, 195] width 130 height 30
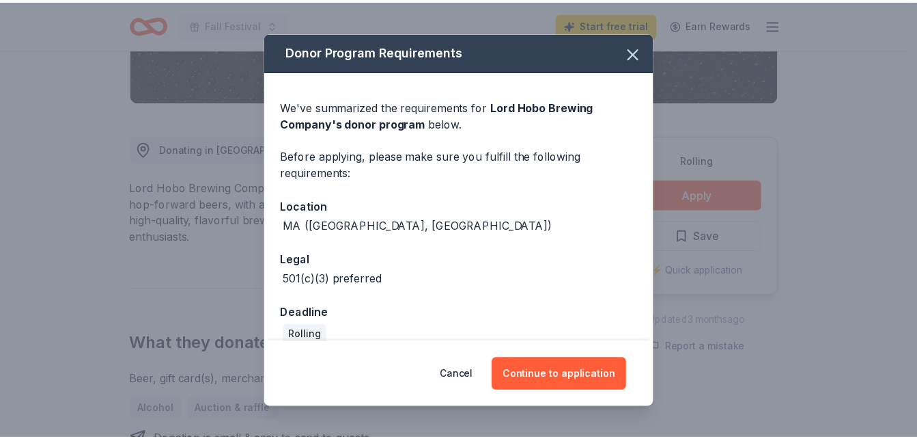
scroll to position [18, 0]
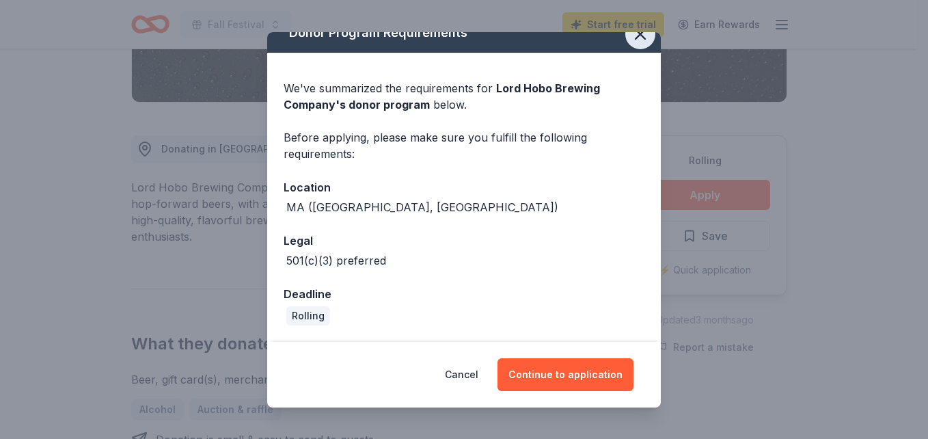
click at [631, 43] on icon "button" at bounding box center [640, 34] width 19 height 19
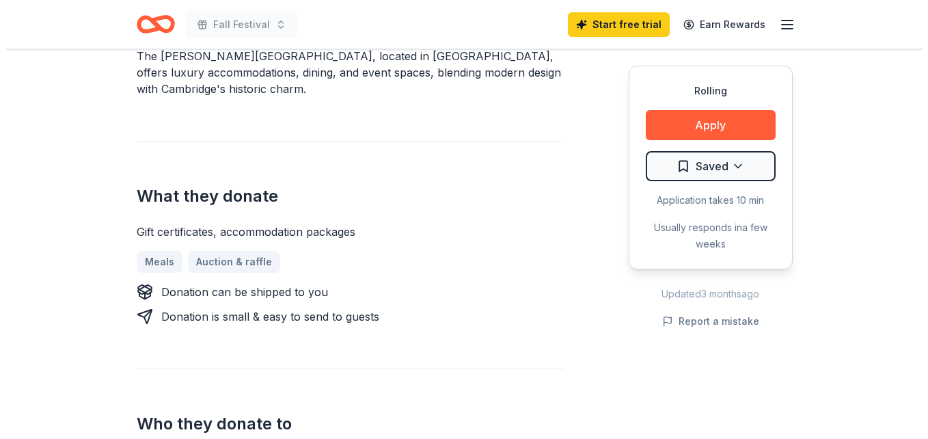
scroll to position [460, 0]
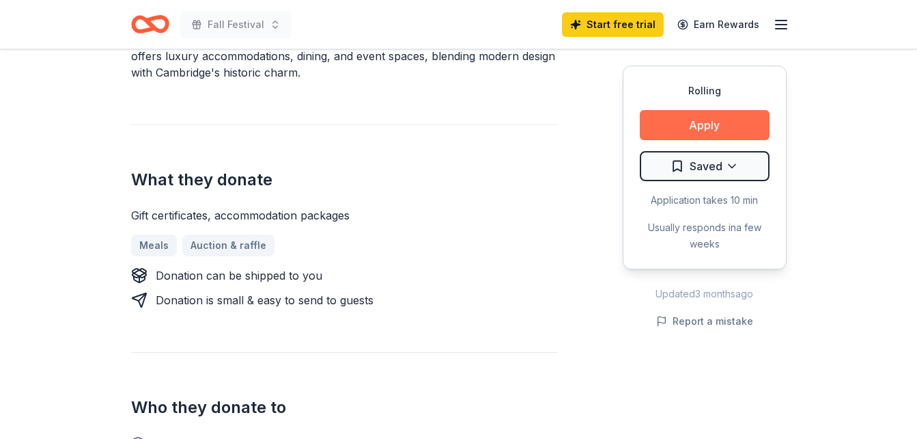
click at [706, 125] on button "Apply" at bounding box center [705, 125] width 130 height 30
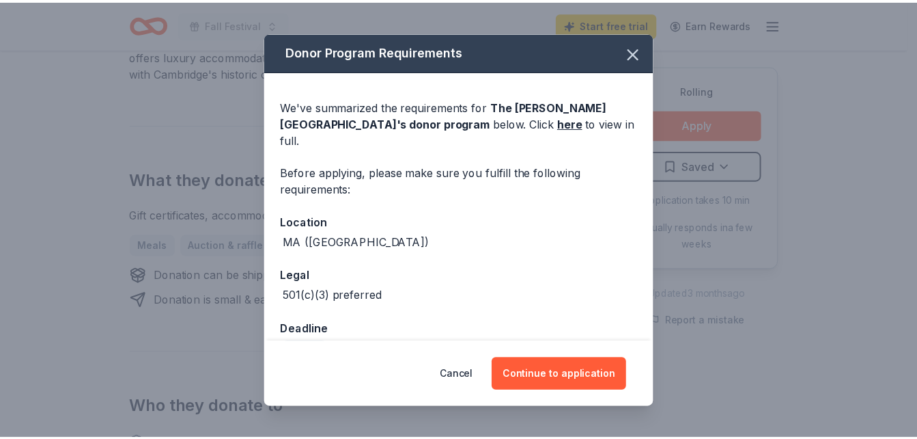
scroll to position [18, 0]
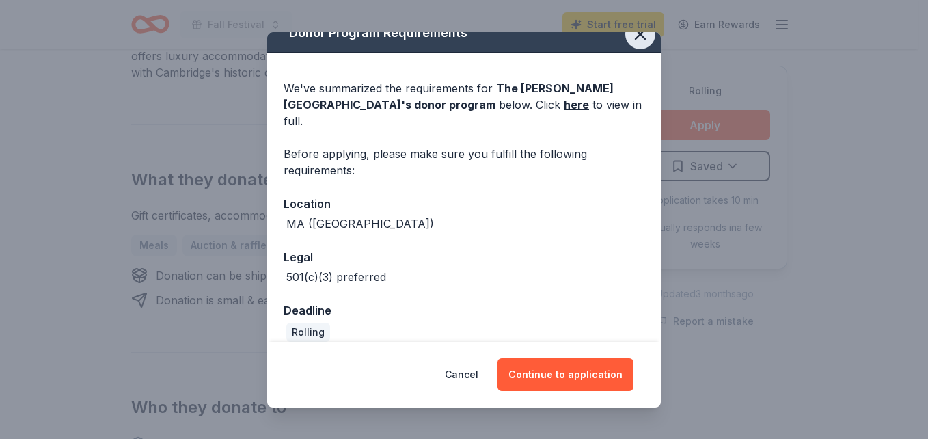
click at [631, 37] on icon "button" at bounding box center [640, 34] width 19 height 19
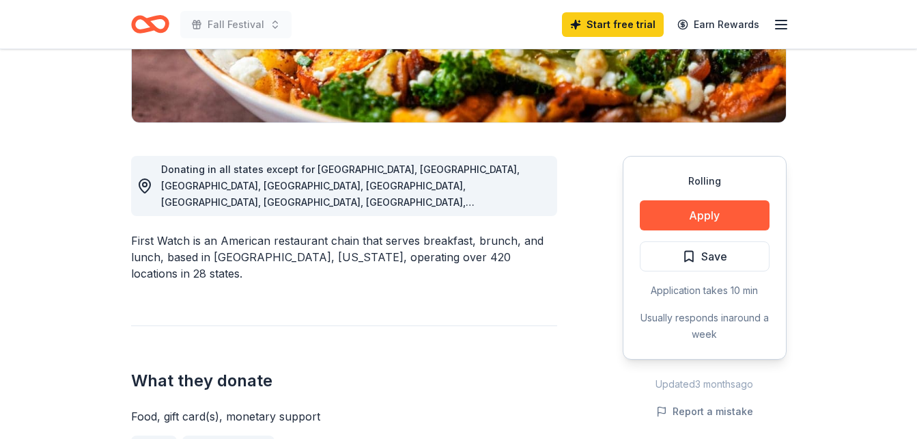
scroll to position [293, 0]
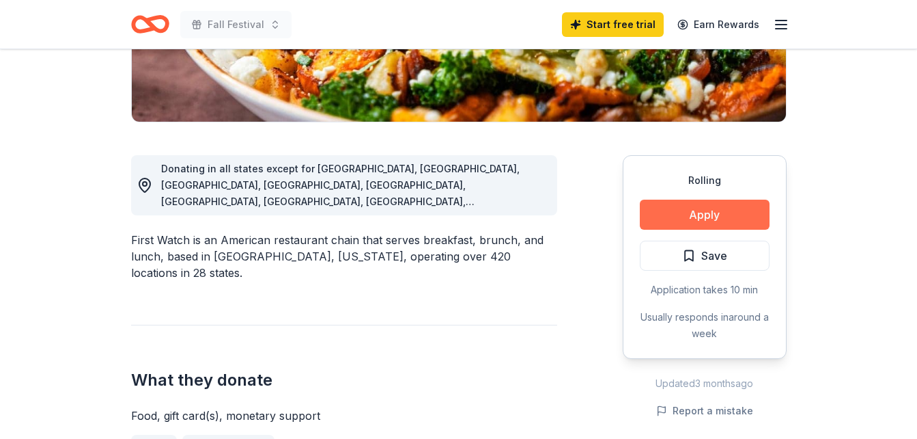
click at [672, 221] on button "Apply" at bounding box center [705, 214] width 130 height 30
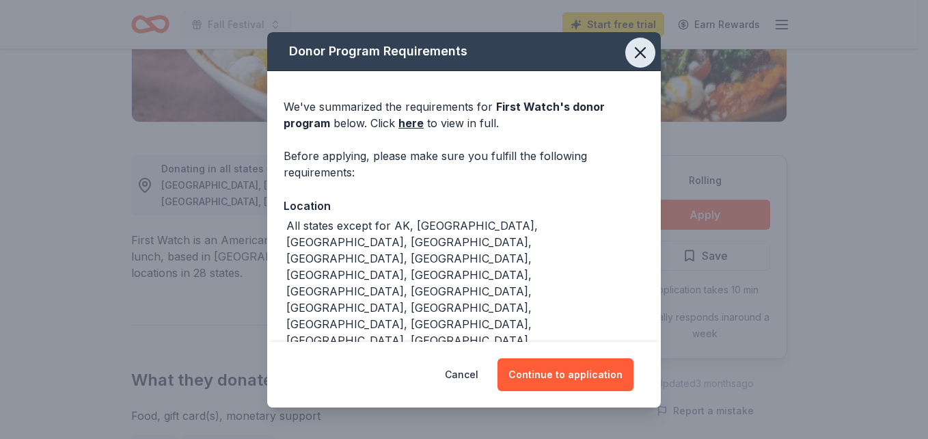
click at [631, 45] on icon "button" at bounding box center [640, 52] width 19 height 19
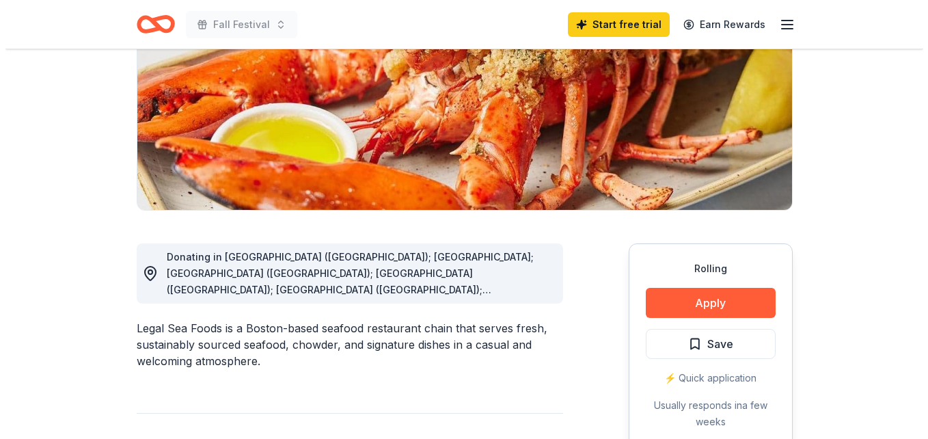
scroll to position [208, 0]
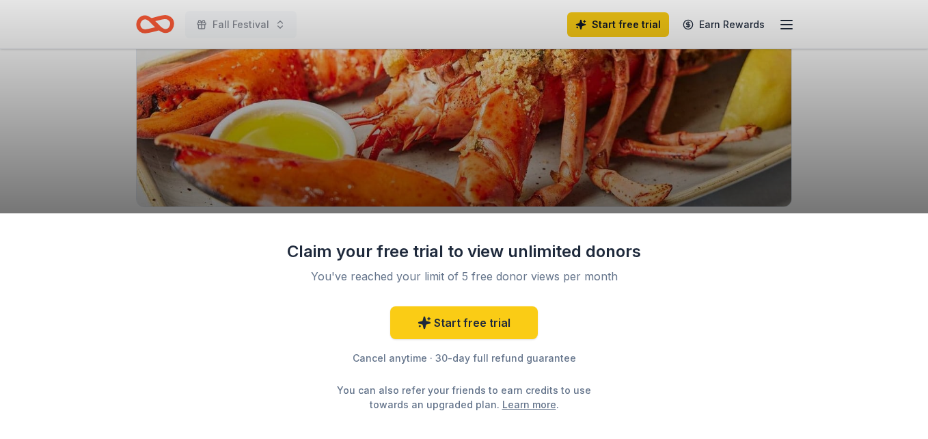
drag, startPoint x: 522, startPoint y: 142, endPoint x: 398, endPoint y: 163, distance: 126.0
click at [398, 163] on div "Claim your free trial to view unlimited donors You've reached your limit of 5 f…" at bounding box center [464, 219] width 928 height 439
click at [454, 152] on div "Claim your free trial to view unlimited donors You've reached your limit of 5 f…" at bounding box center [464, 219] width 928 height 439
